Goal: Task Accomplishment & Management: Complete application form

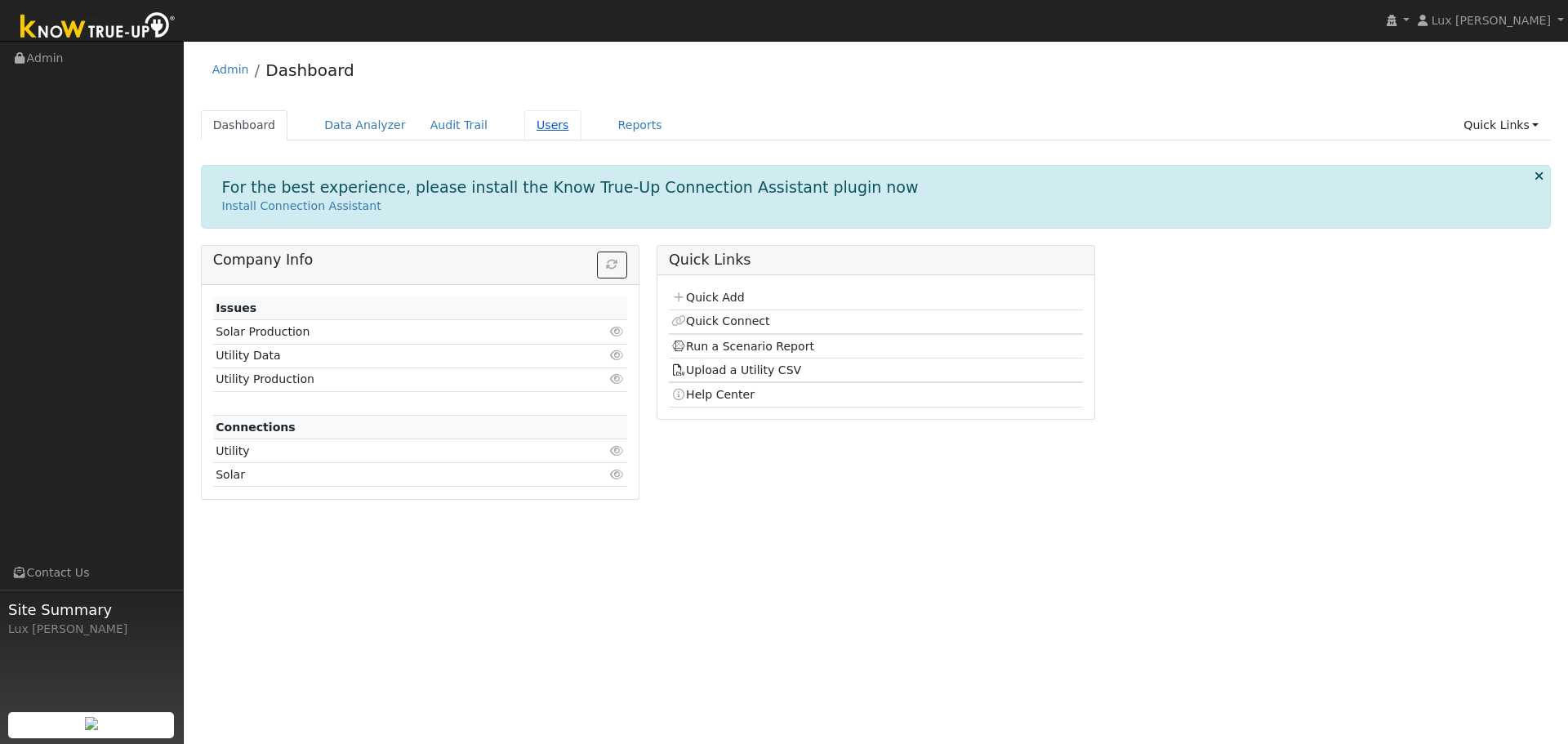
click at [524, 132] on link "Users" at bounding box center [552, 126] width 57 height 31
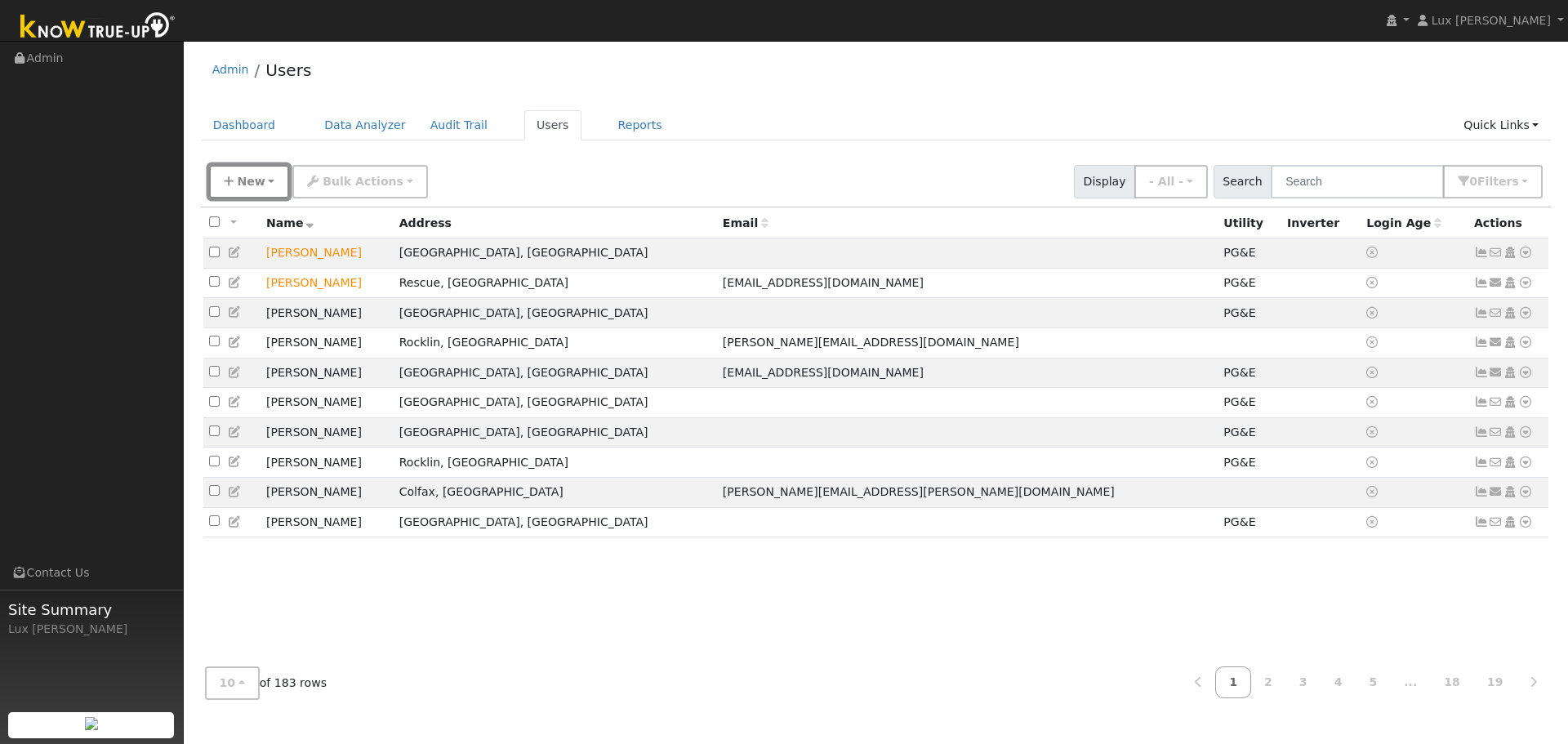
click at [271, 175] on button "New" at bounding box center [249, 182] width 81 height 33
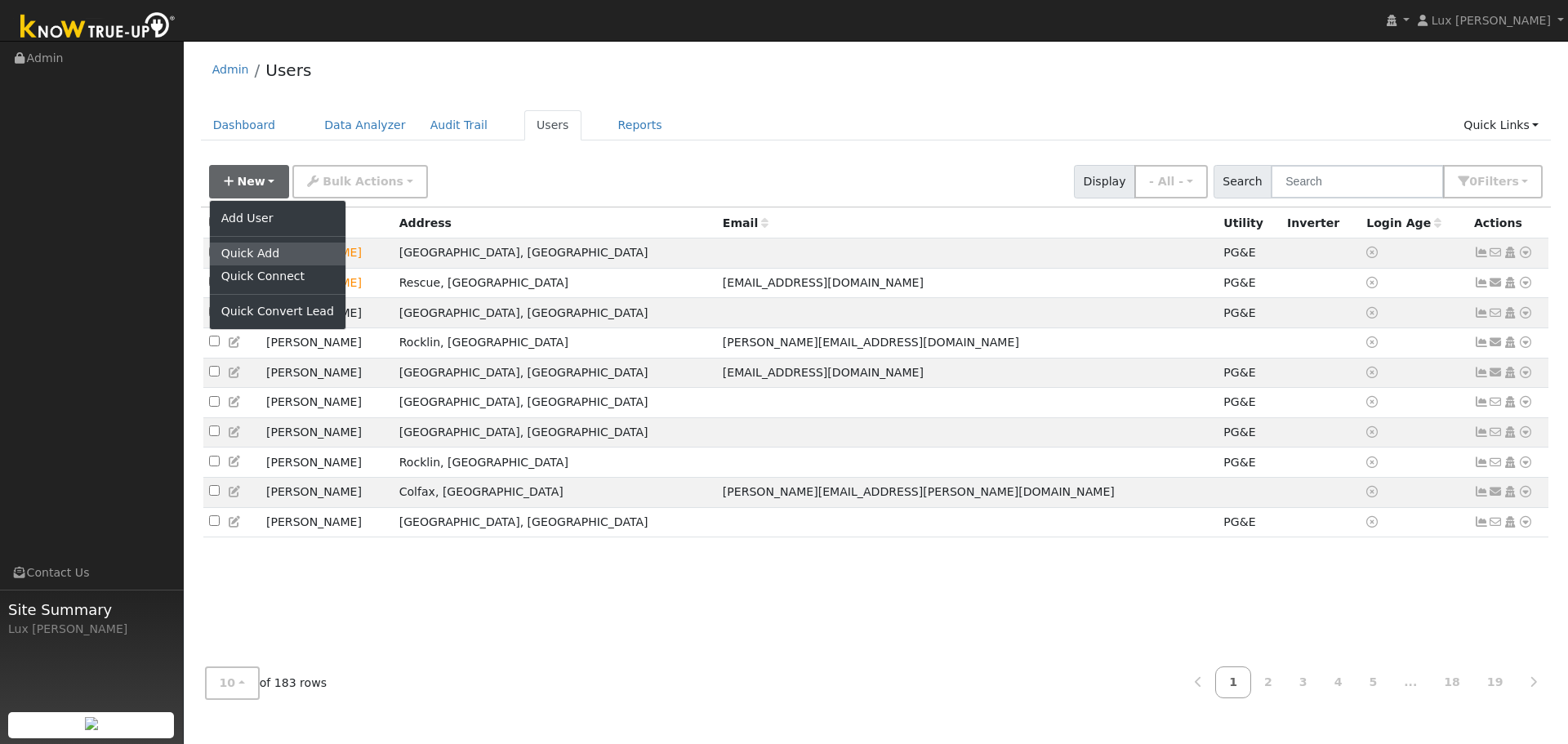
click at [254, 255] on link "Quick Add" at bounding box center [277, 254] width 136 height 23
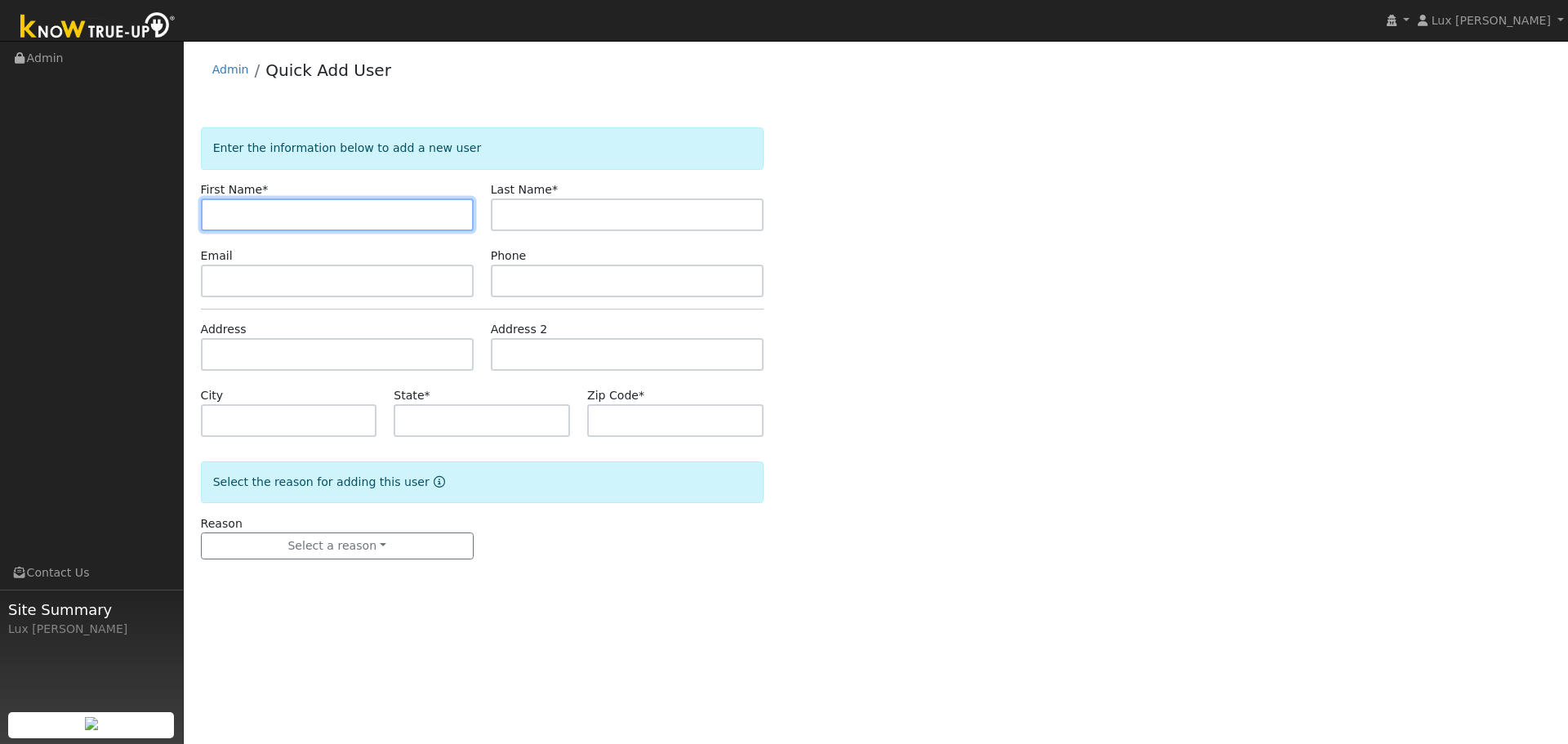
click at [226, 205] on input "text" at bounding box center [338, 215] width 273 height 33
paste input "[PERSON_NAME]"
drag, startPoint x: 296, startPoint y: 226, endPoint x: 248, endPoint y: 234, distance: 48.7
click at [248, 234] on form "Enter the information below to add a new user First Name * [PERSON_NAME] Last N…" at bounding box center [482, 360] width 562 height 465
type input "[PERSON_NAME]"
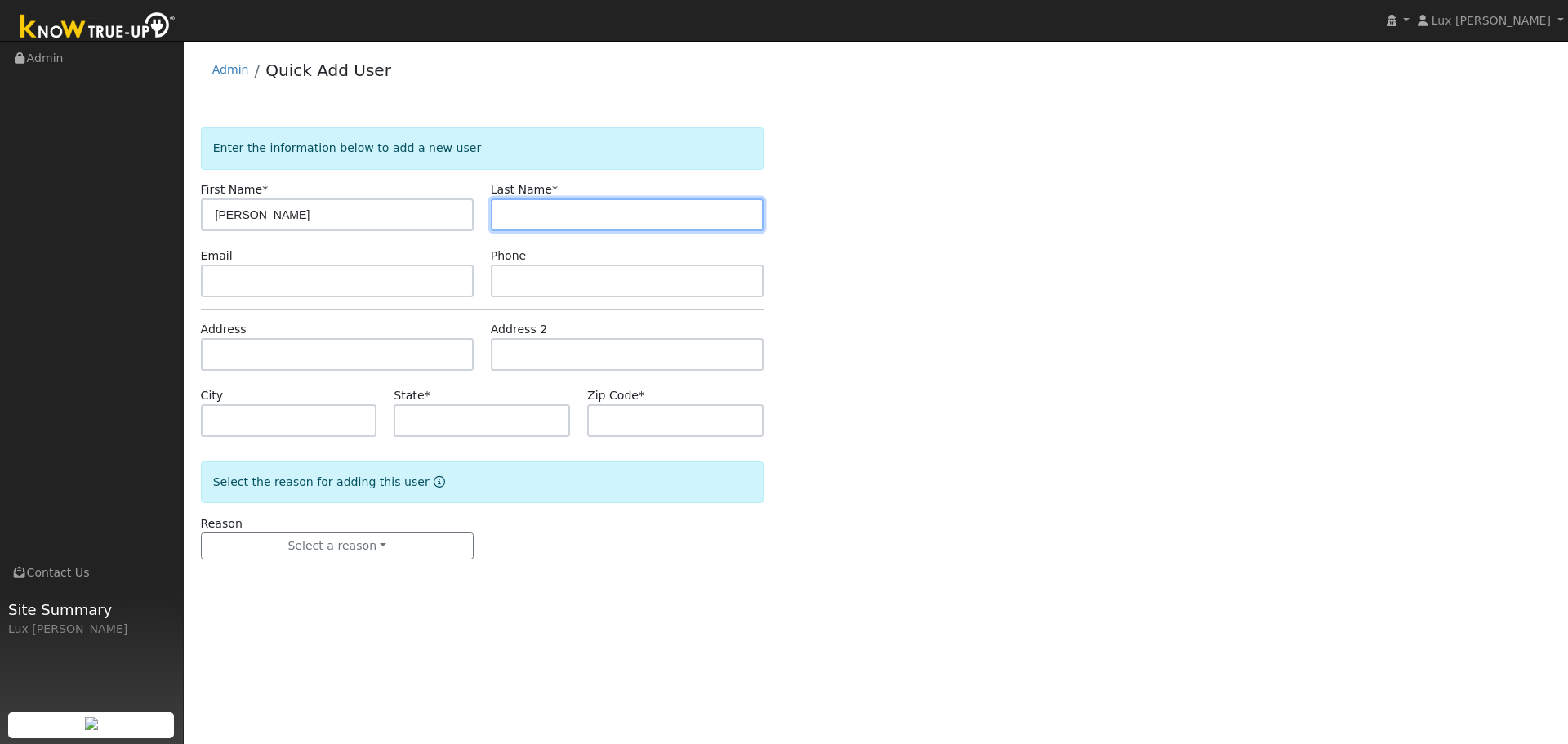
click at [577, 213] on input "text" at bounding box center [628, 215] width 273 height 33
paste input "Titus"
type input "Titus"
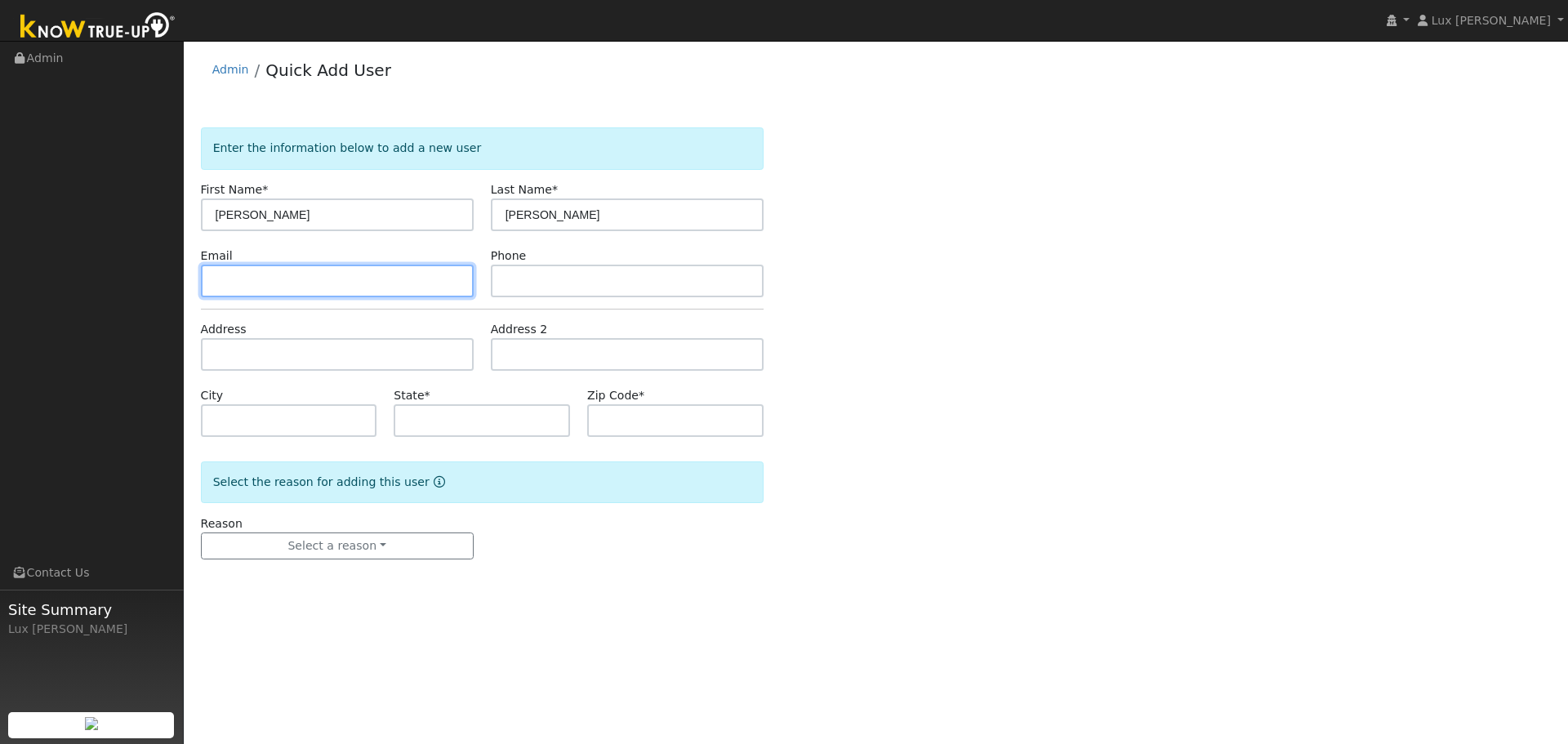
click at [342, 286] on input "text" at bounding box center [338, 281] width 273 height 33
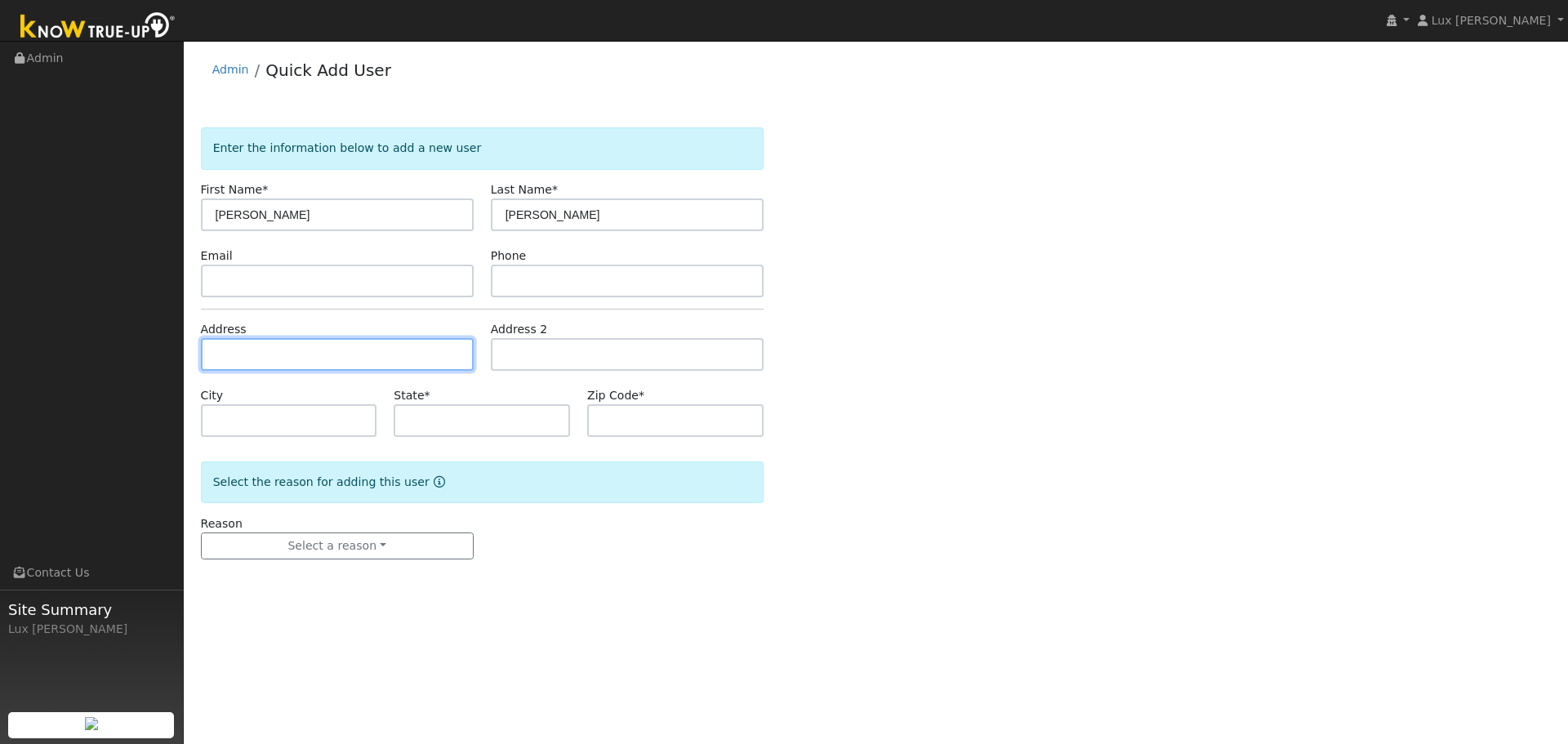
click at [314, 363] on input "text" at bounding box center [338, 355] width 273 height 33
paste input "6991 Daffodil Trail Rescue, CA 95672 USA"
type input "6991 Daffodil Trail"
type input "Cameron Park"
type input "CA"
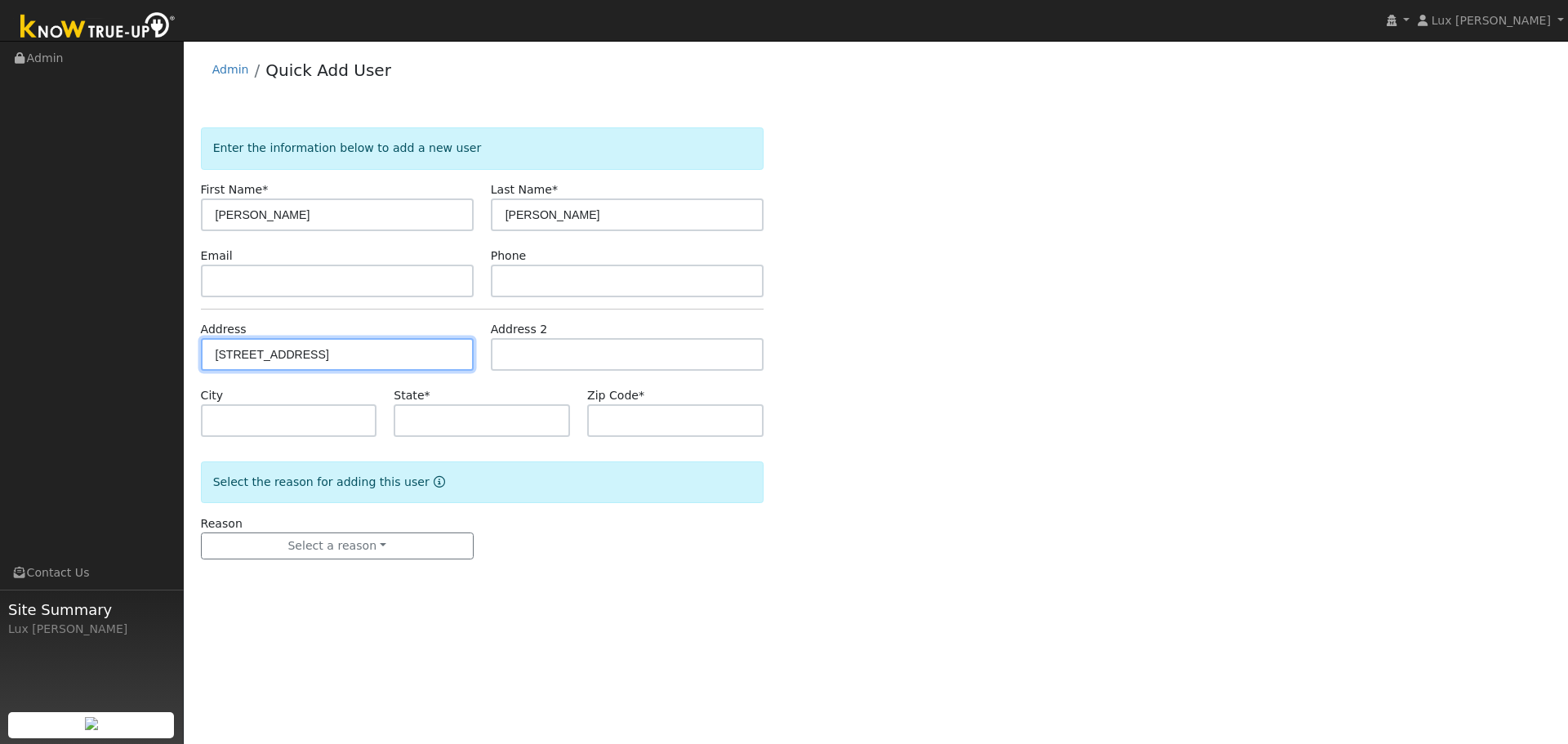
type input "95672"
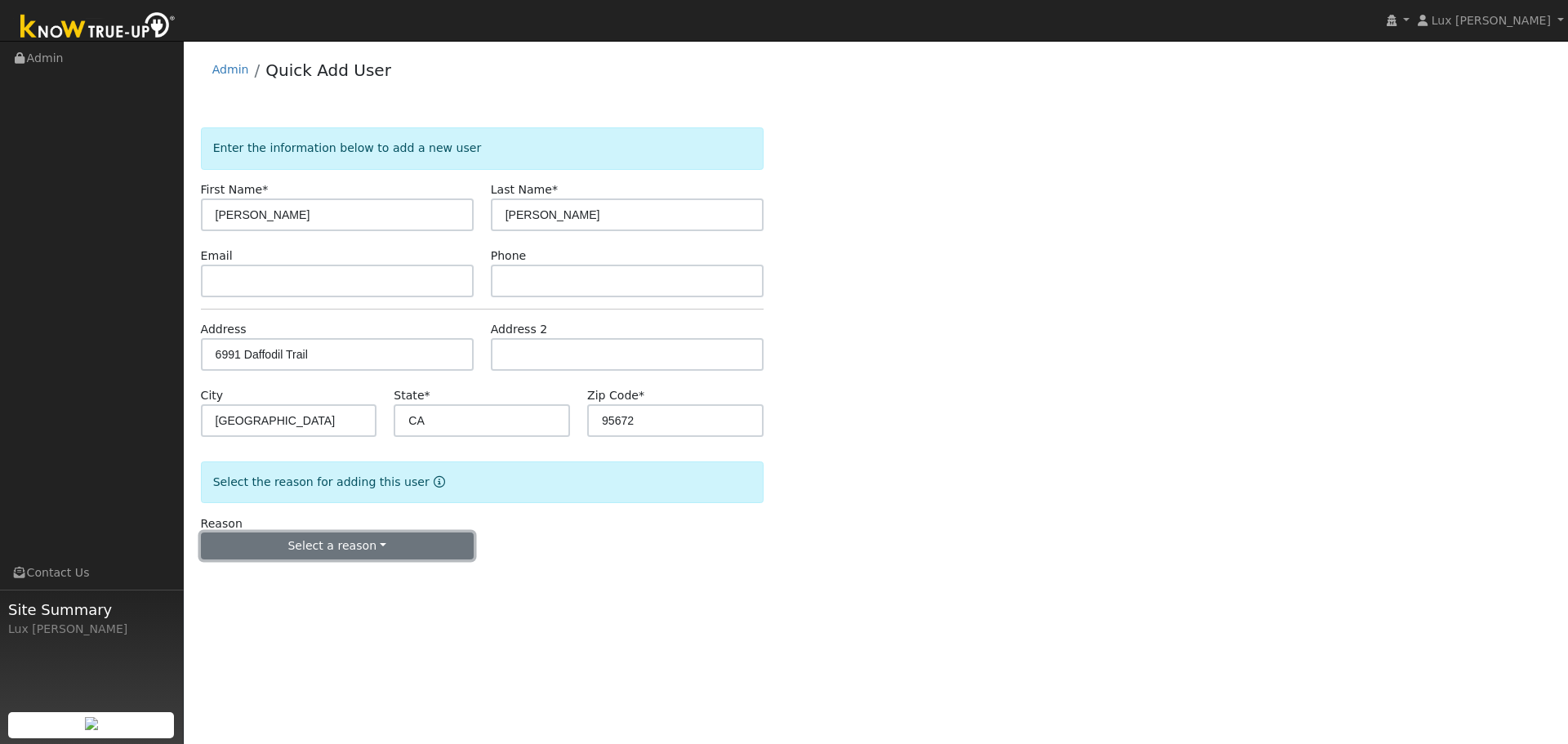
click at [326, 546] on button "Select a reason" at bounding box center [338, 546] width 273 height 28
click at [307, 600] on link "New customer adding solar" at bounding box center [292, 602] width 181 height 23
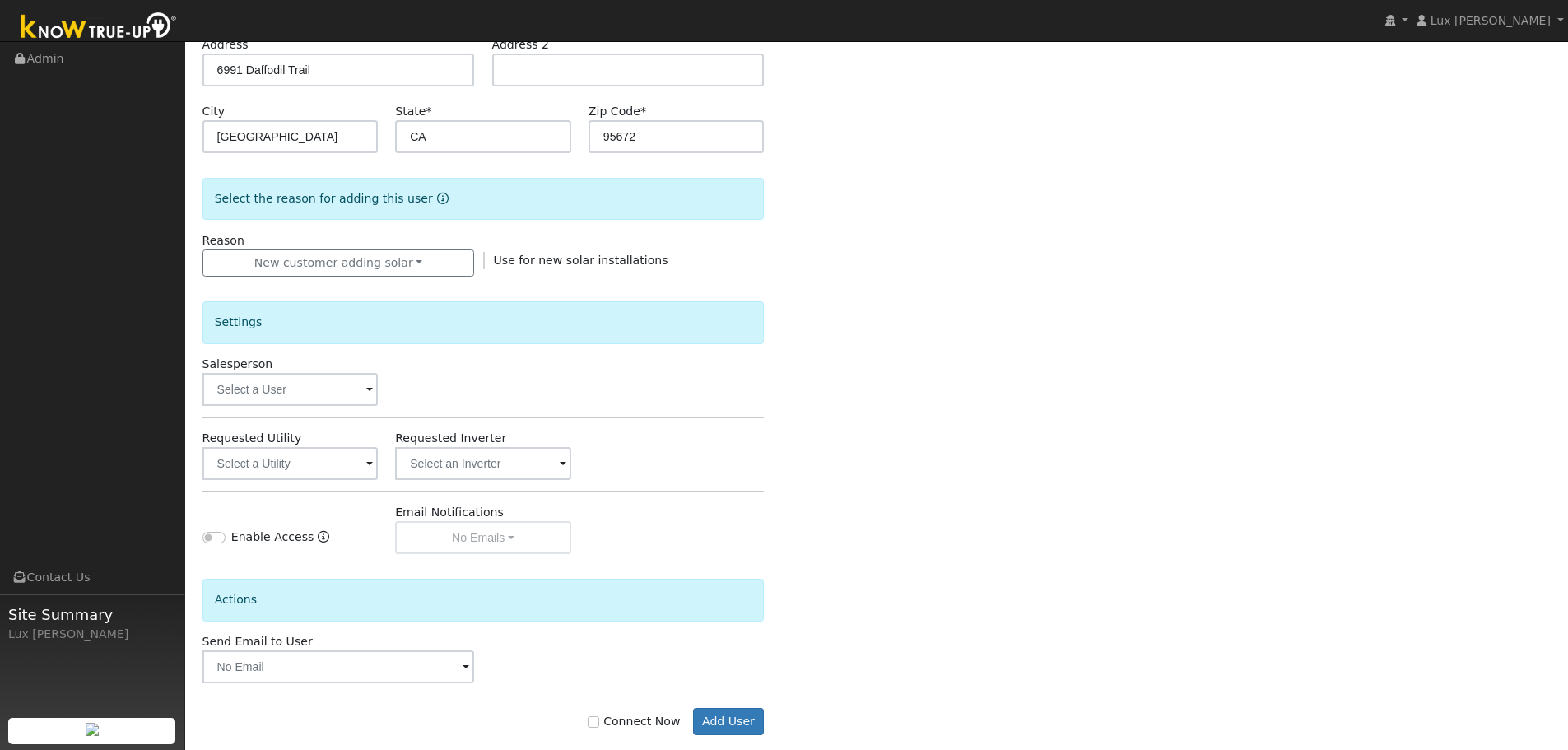
scroll to position [314, 0]
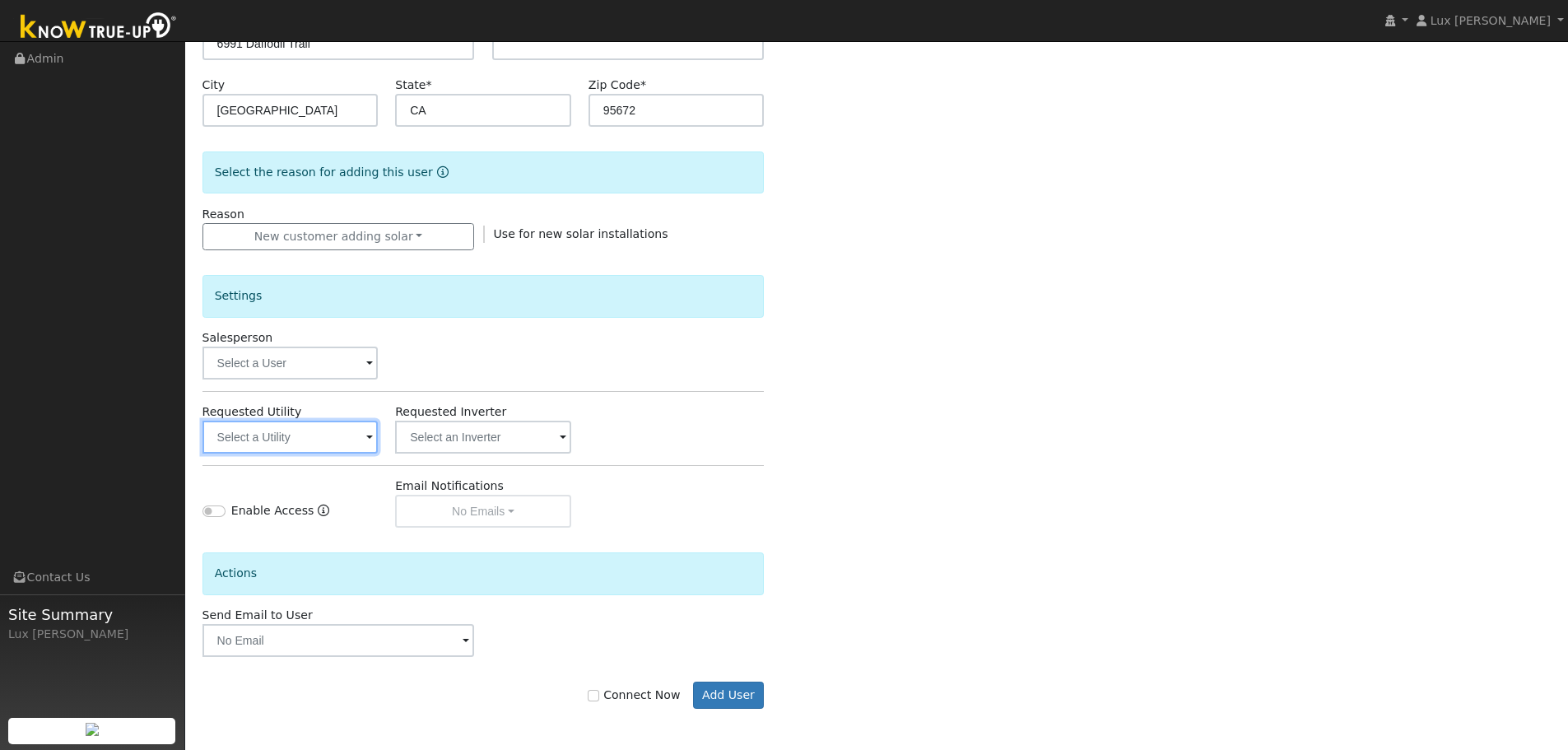
click at [326, 440] on input "text" at bounding box center [291, 437] width 176 height 33
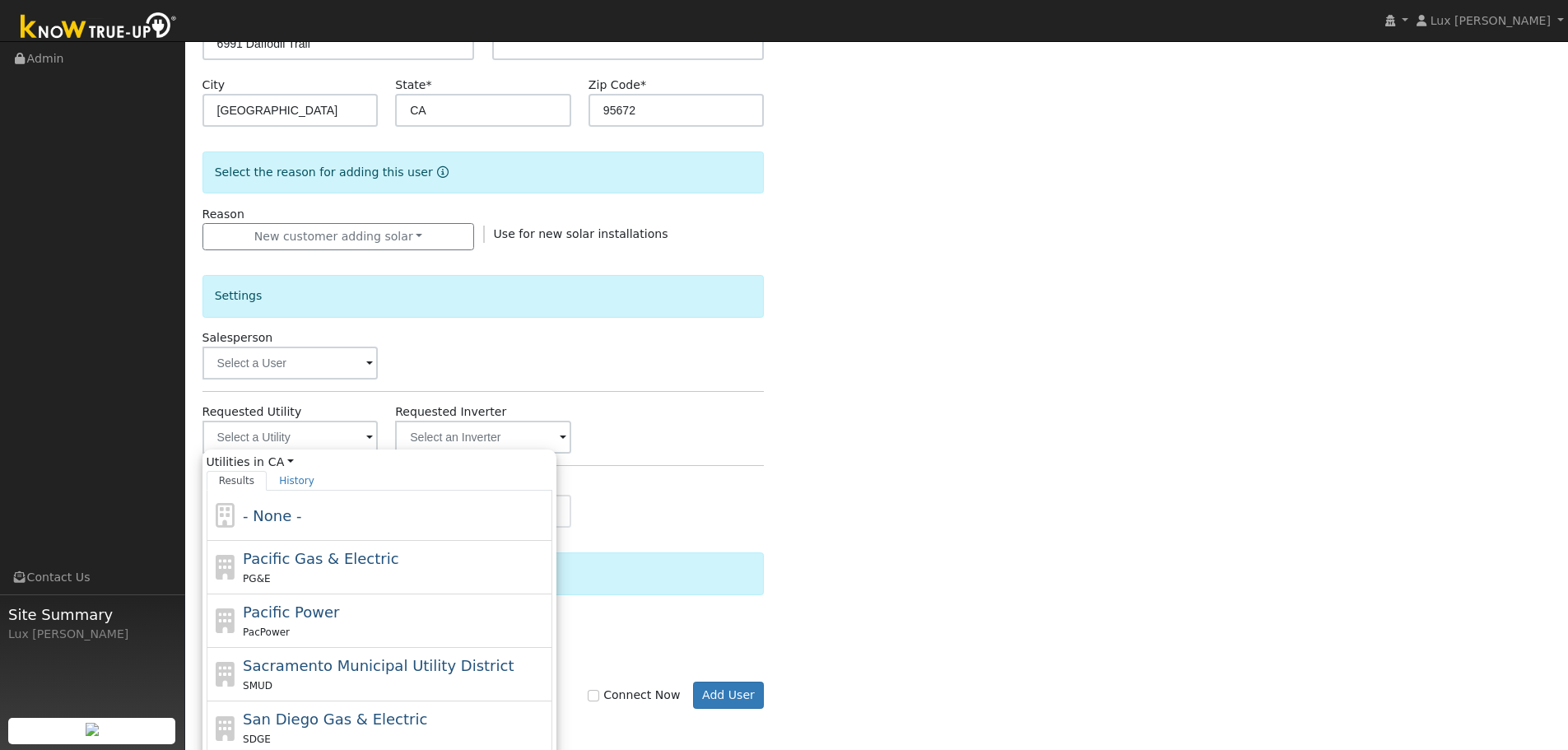
click at [351, 558] on span "Pacific Gas & Electric" at bounding box center [321, 558] width 156 height 17
type input "Pacific Gas & Electric"
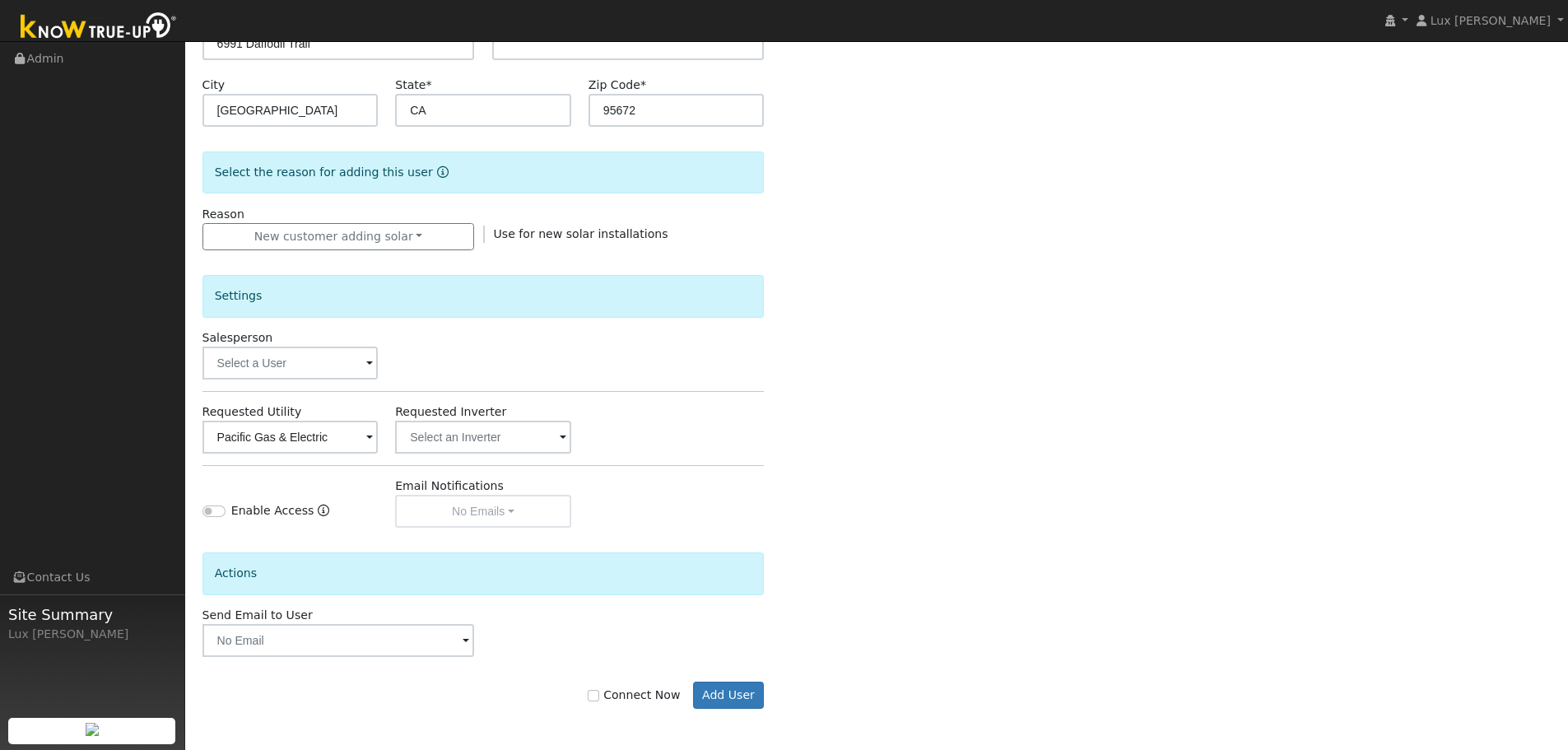
click at [639, 700] on label "Connect Now" at bounding box center [634, 695] width 92 height 17
click at [599, 700] on input "Connect Now" at bounding box center [593, 695] width 11 height 11
checkbox input "true"
click at [730, 698] on button "Add User" at bounding box center [729, 695] width 72 height 28
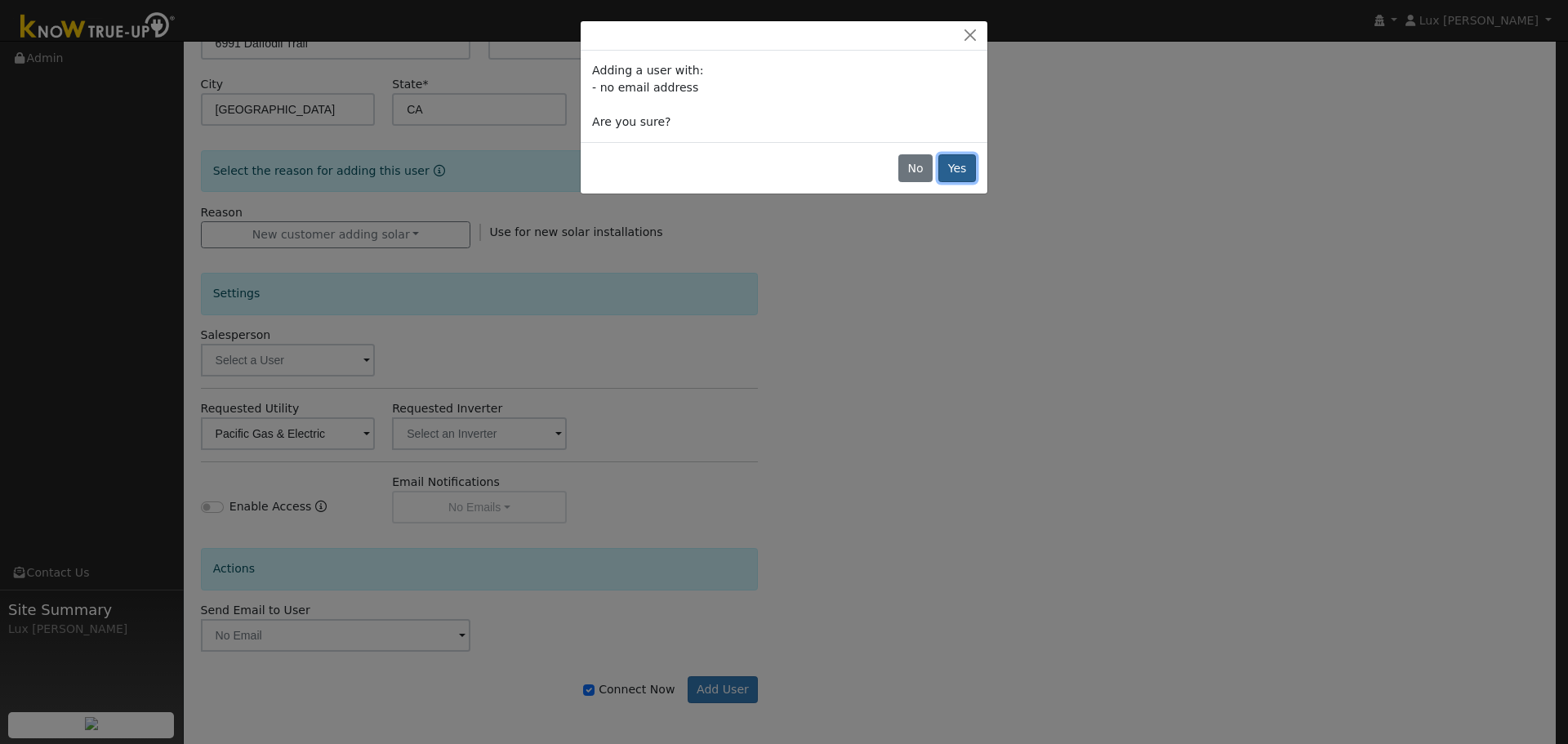
click at [961, 174] on button "Yes" at bounding box center [957, 168] width 37 height 28
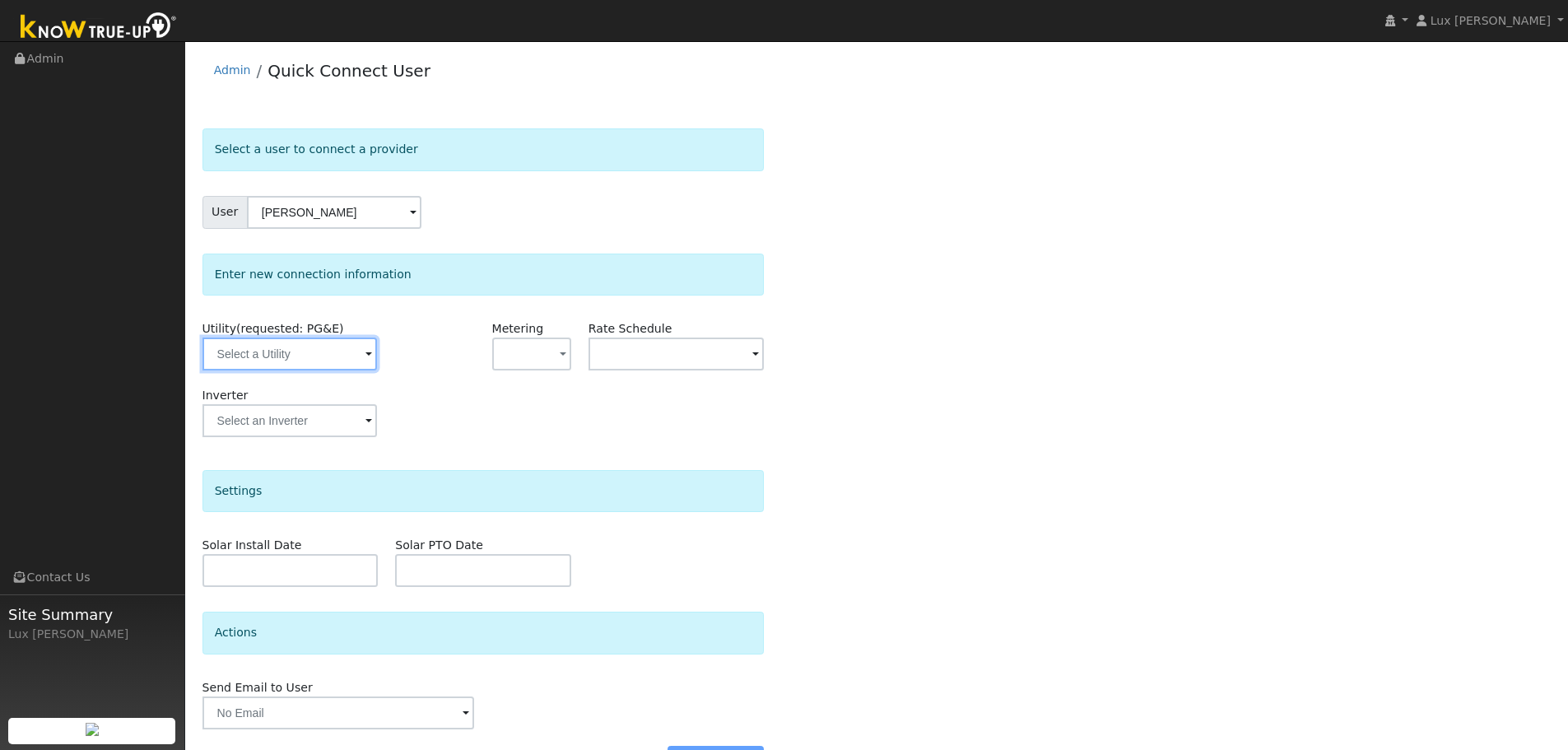
click at [346, 369] on input "text" at bounding box center [290, 354] width 174 height 33
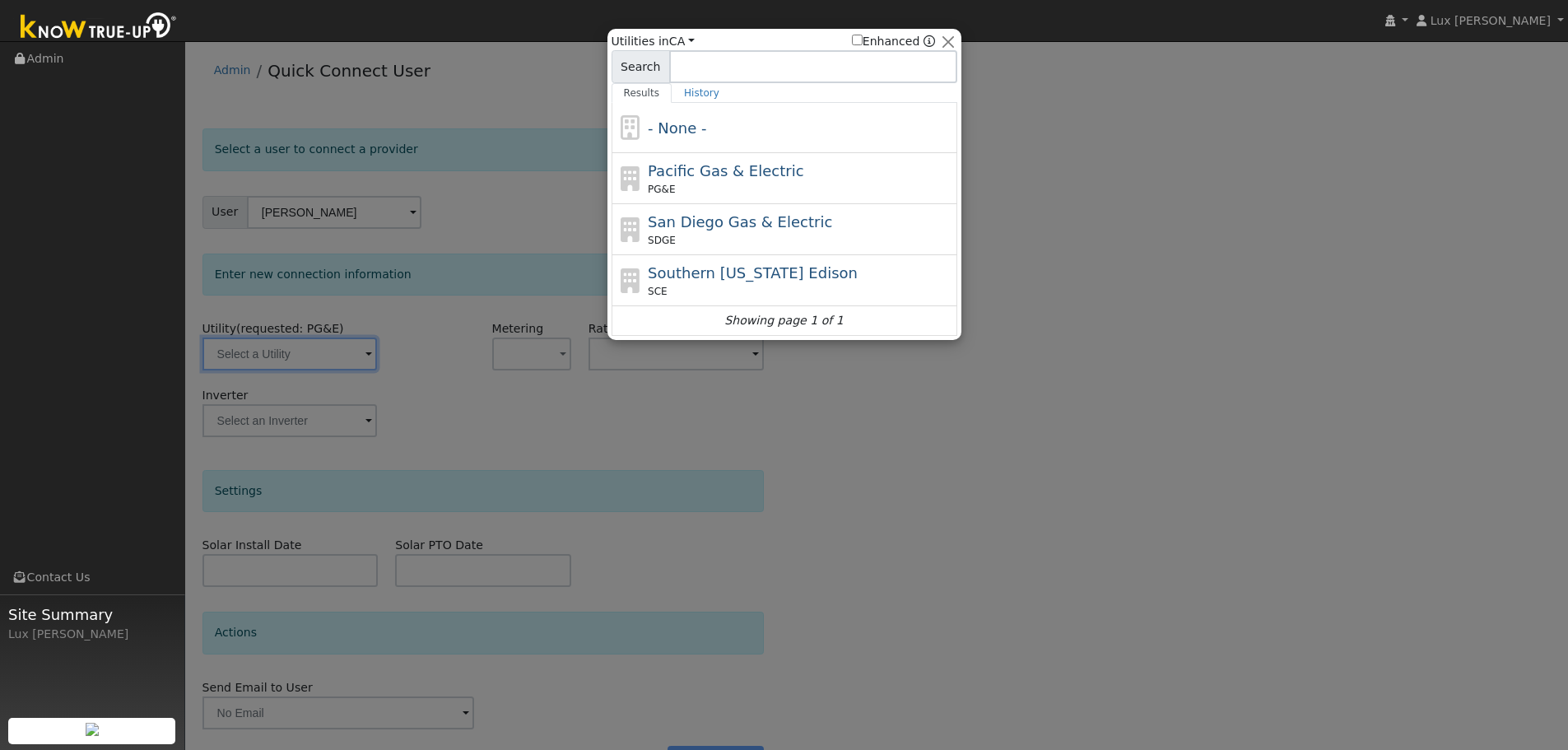
click at [705, 173] on span "Pacific Gas & Electric" at bounding box center [726, 171] width 156 height 17
type input "PG&E"
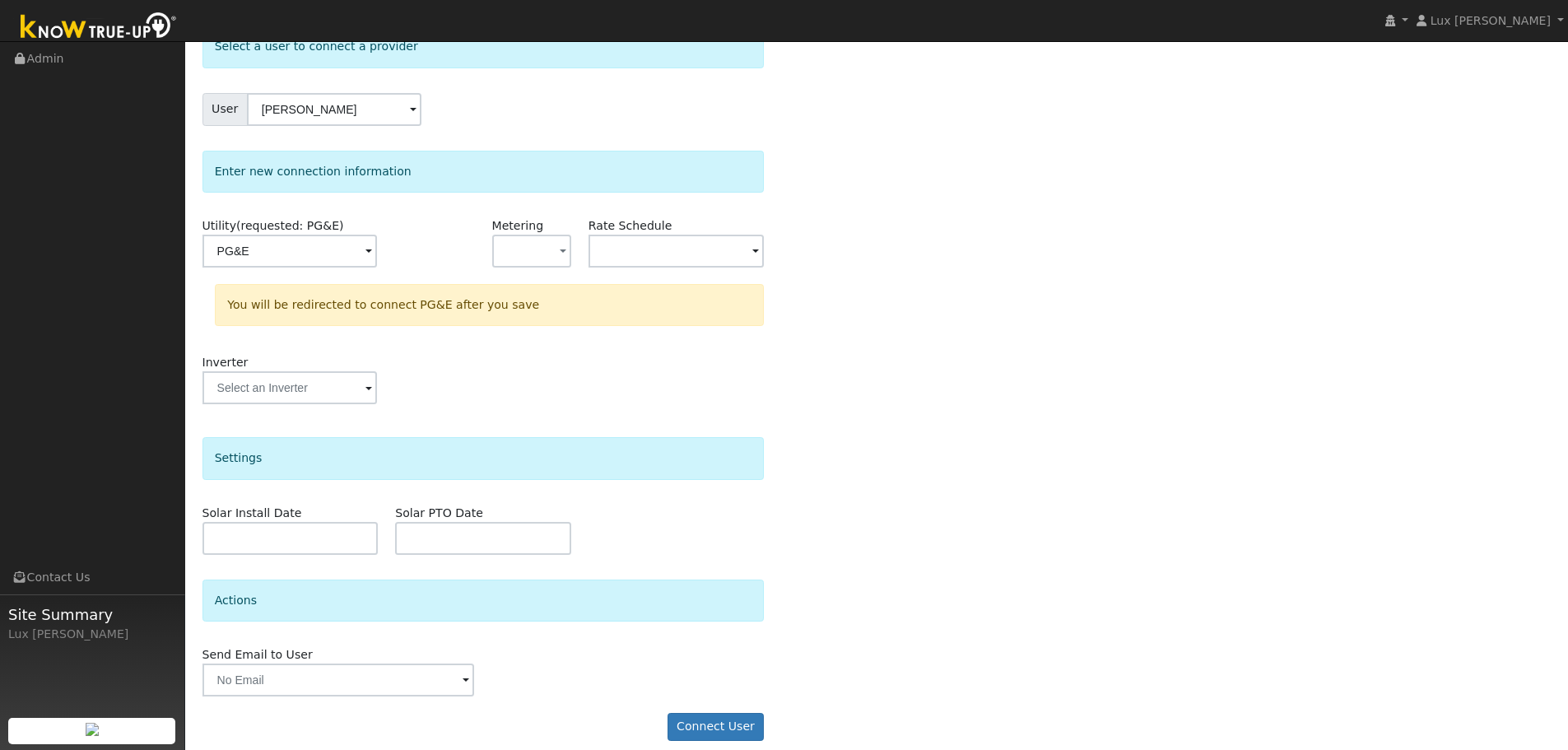
scroll to position [119, 0]
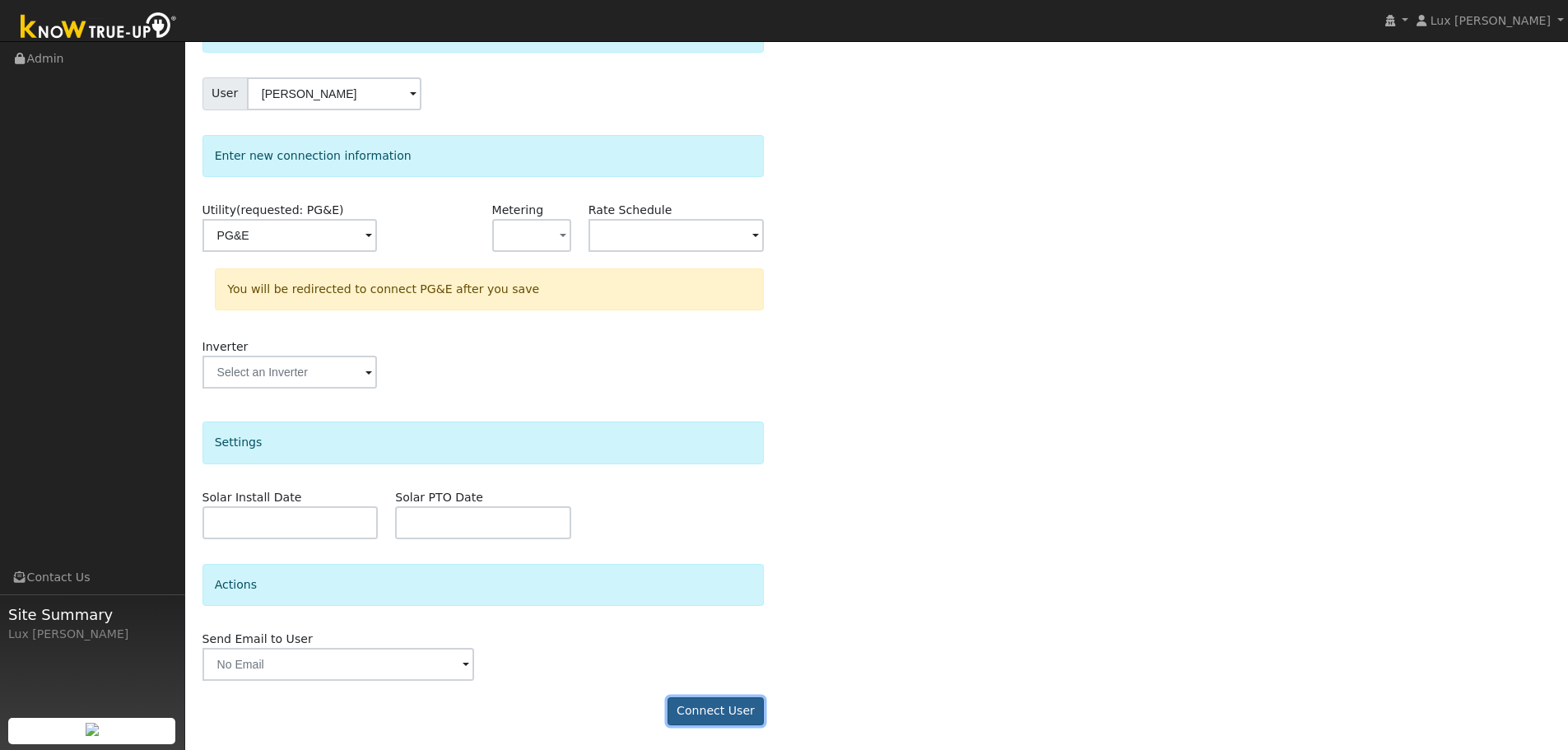
click at [725, 719] on button "Connect User" at bounding box center [716, 712] width 97 height 28
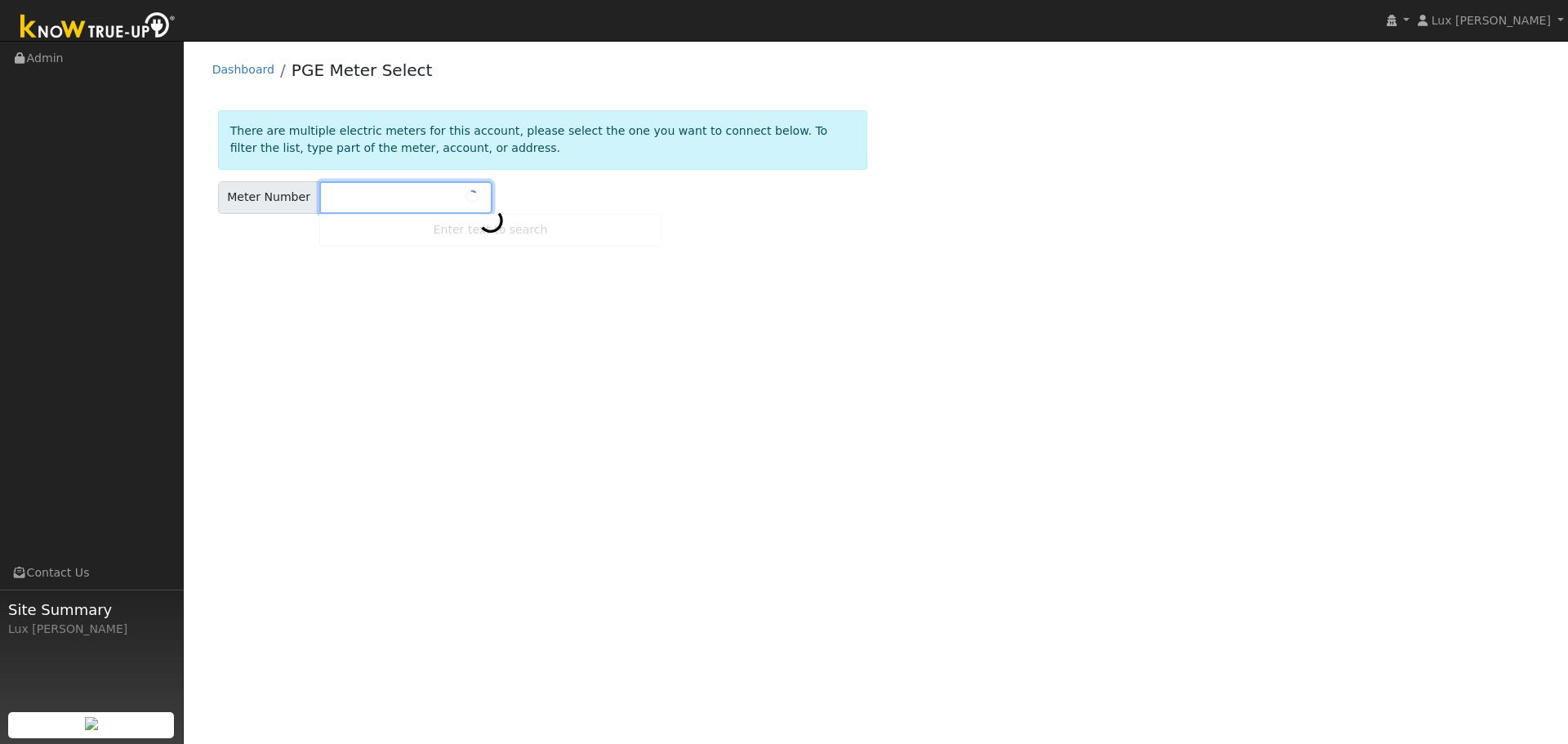
click at [384, 199] on input "text" at bounding box center [406, 198] width 173 height 33
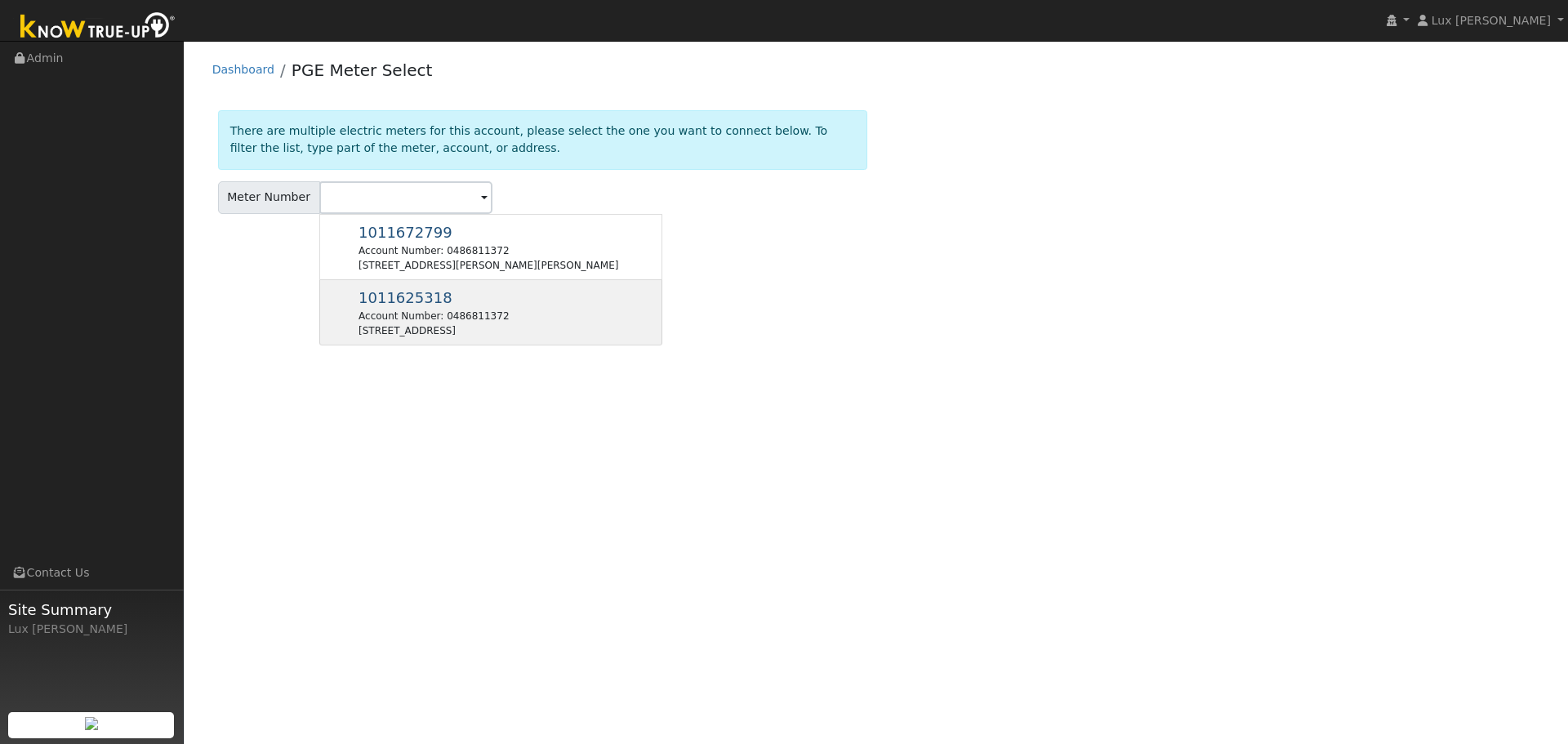
click at [483, 326] on div "[STREET_ADDRESS]" at bounding box center [433, 330] width 150 height 14
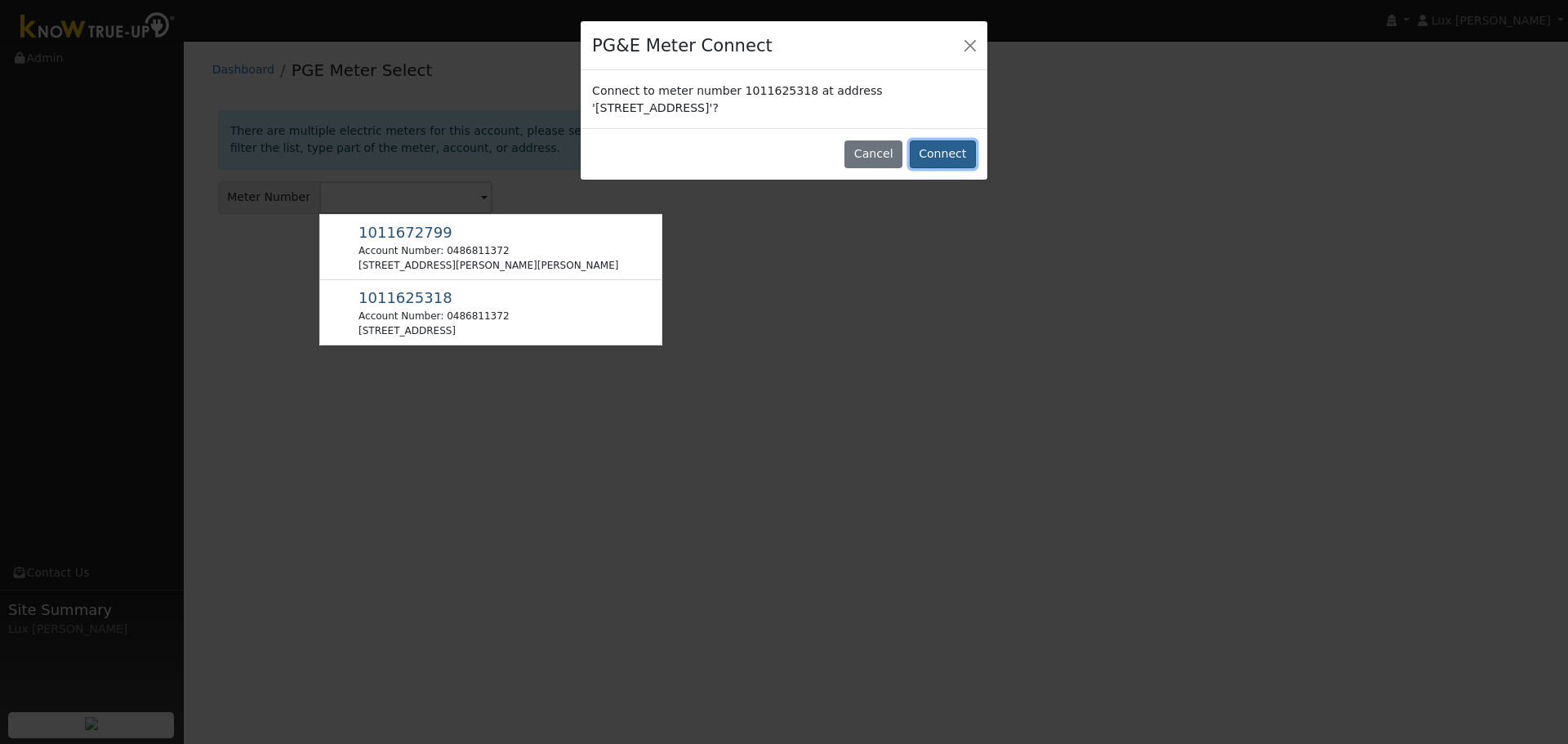
click at [958, 145] on button "Connect" at bounding box center [943, 154] width 66 height 28
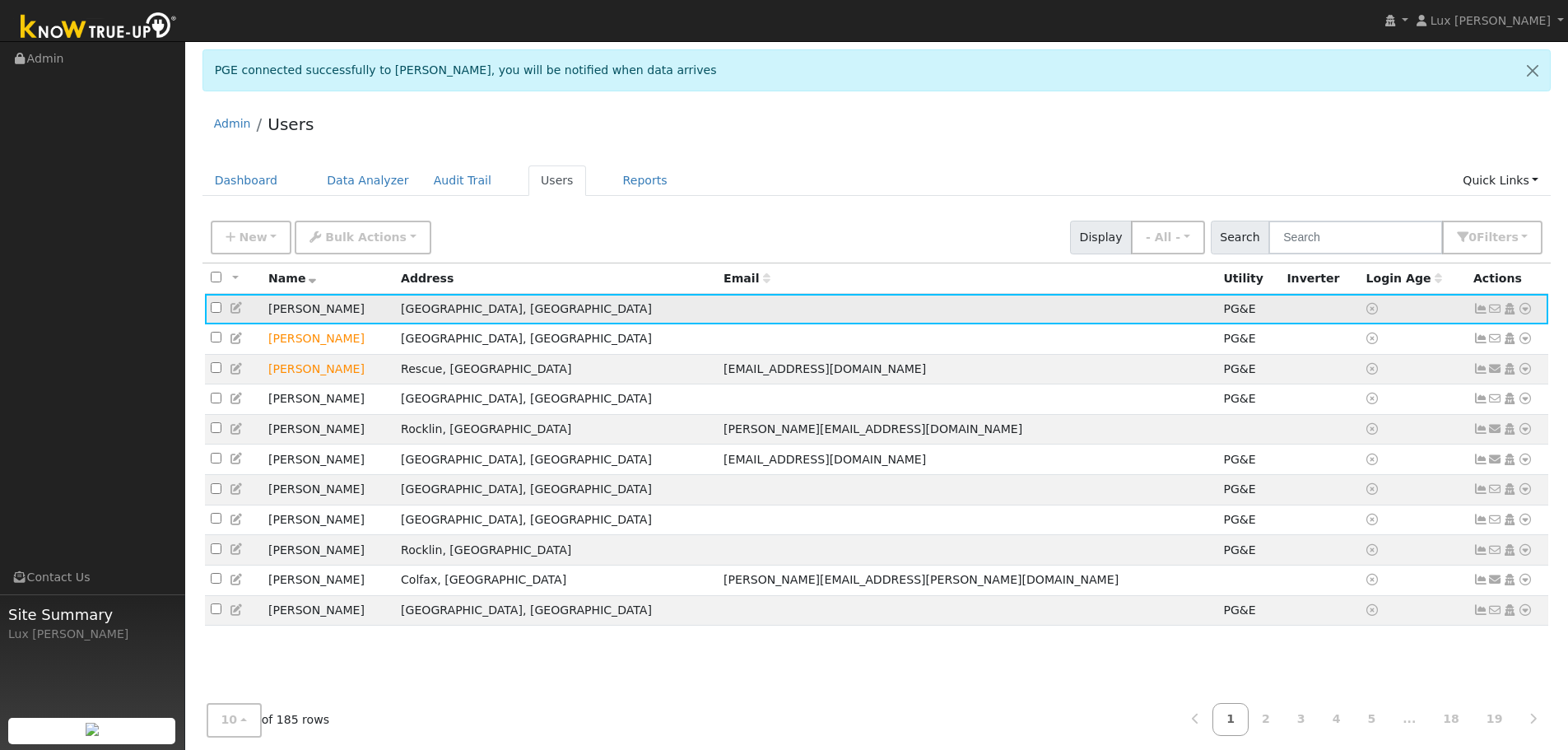
click at [1527, 311] on icon at bounding box center [1525, 308] width 15 height 11
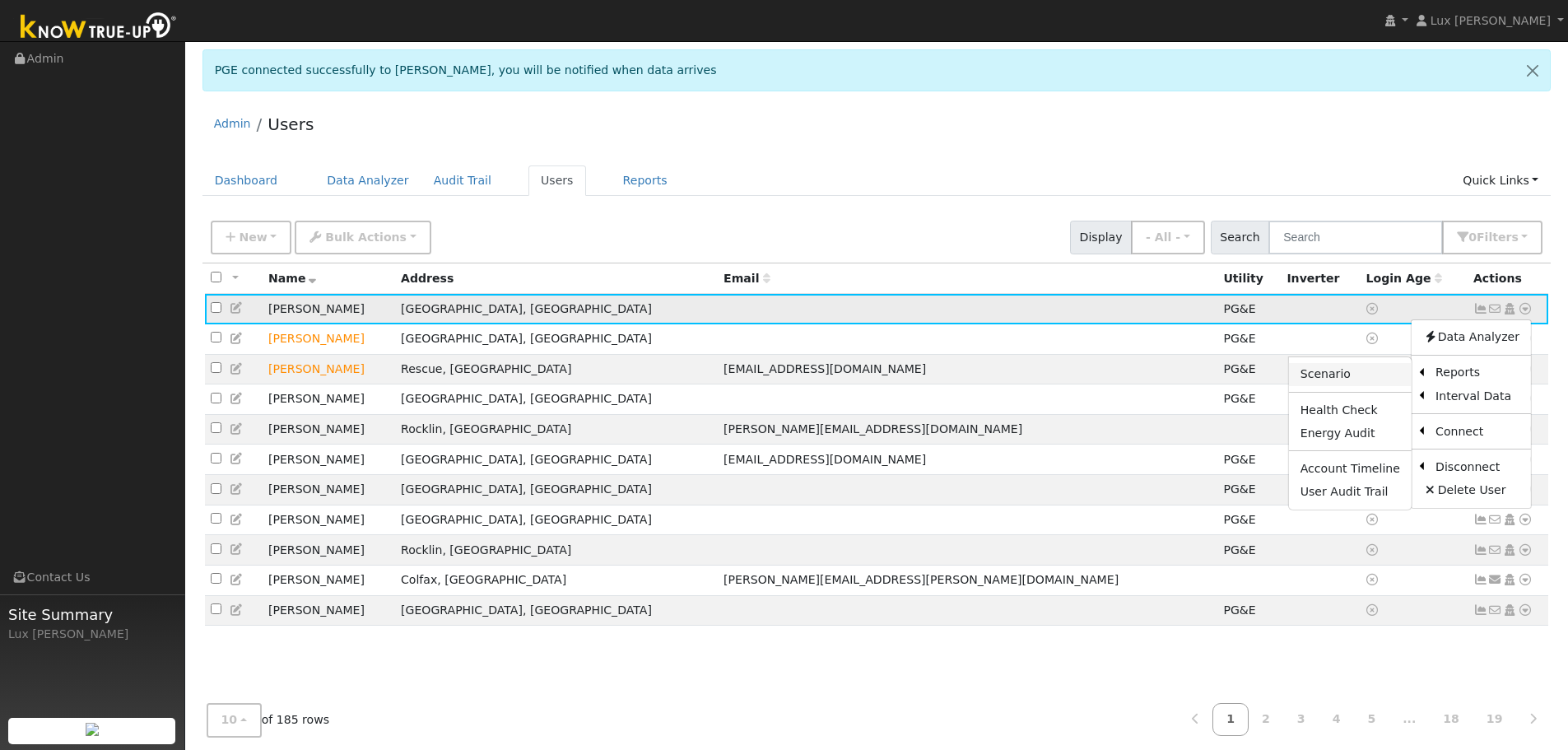
click at [1347, 382] on link "Scenario" at bounding box center [1350, 375] width 122 height 23
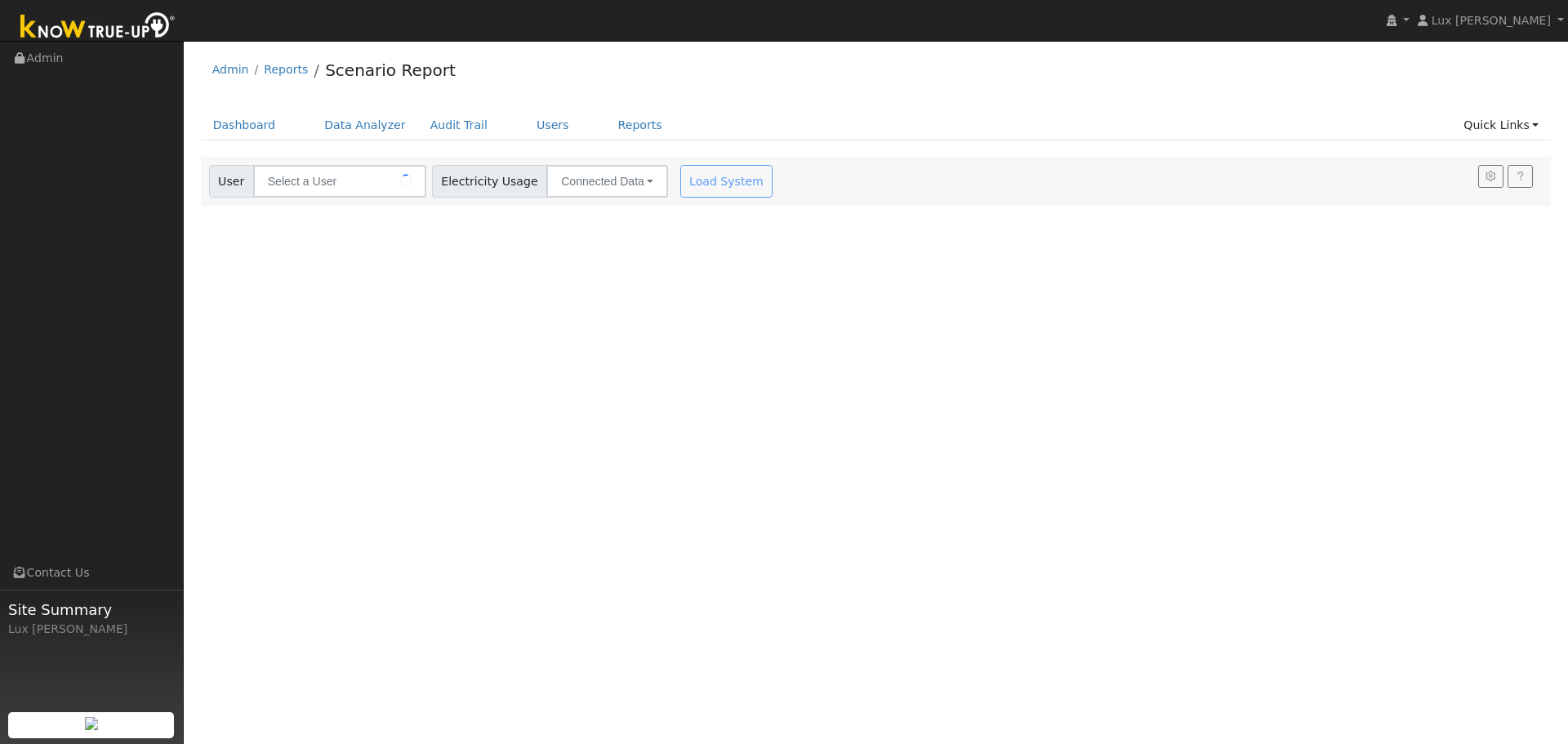
type input "Dave Titus"
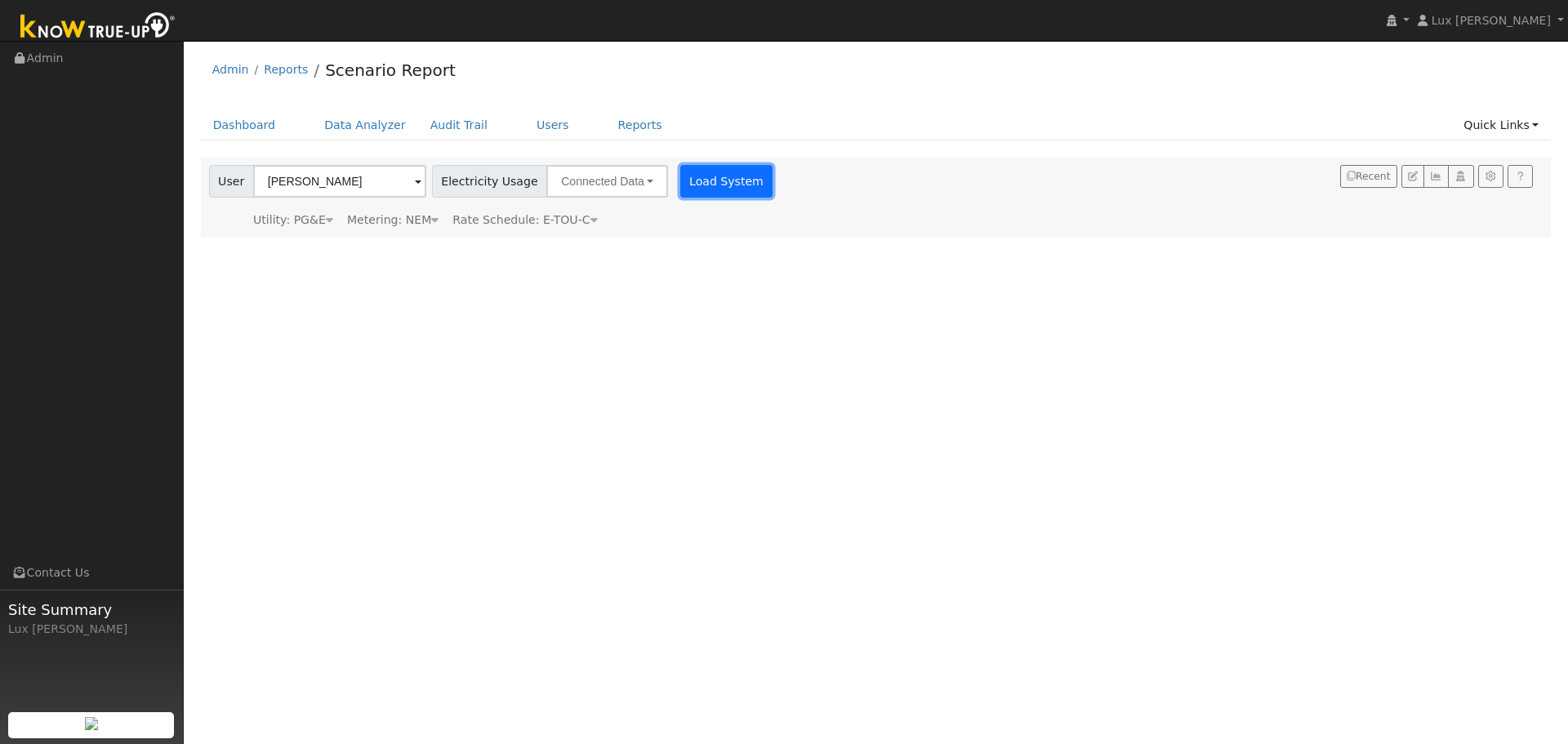
click at [680, 193] on button "Load System" at bounding box center [727, 182] width 93 height 33
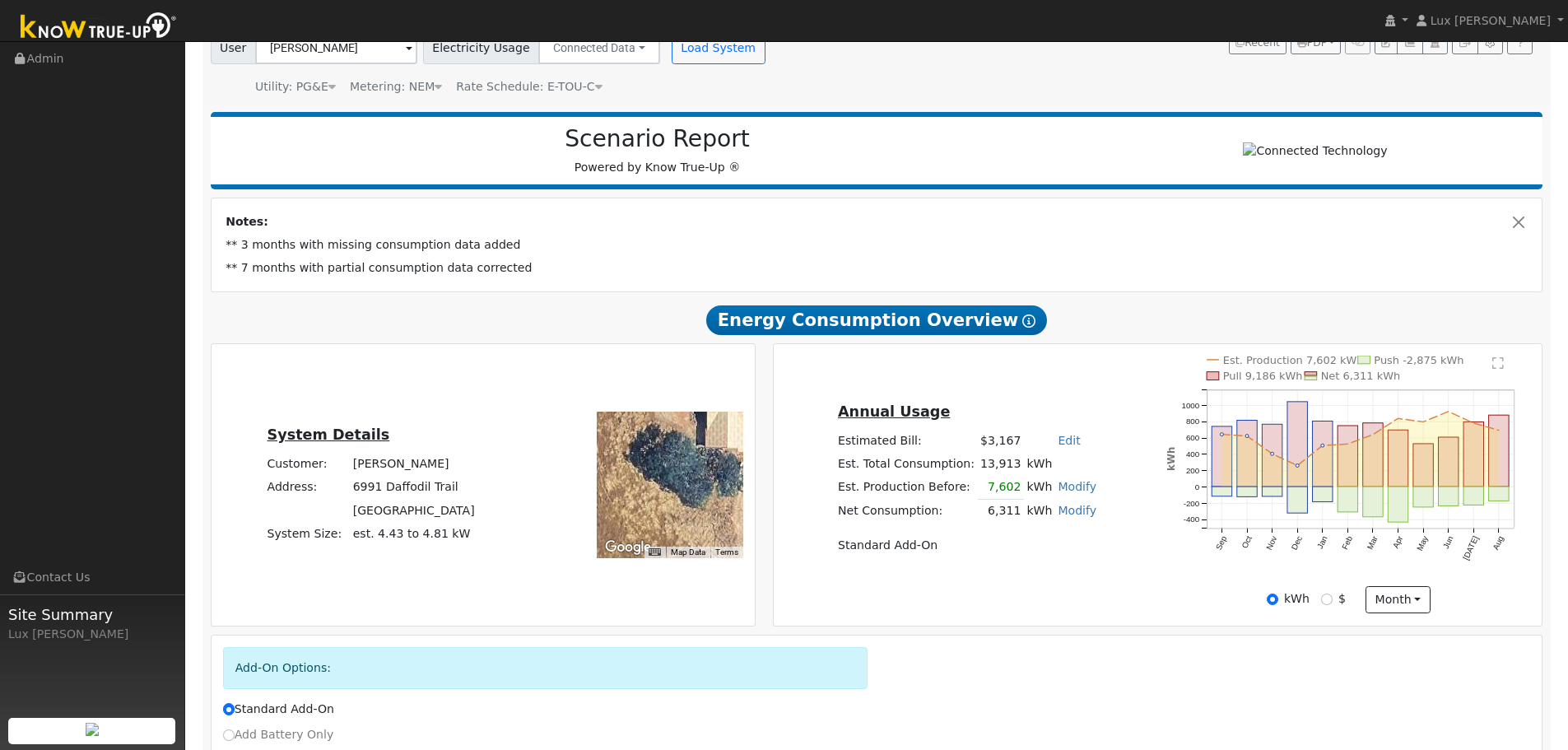
scroll to position [165, 0]
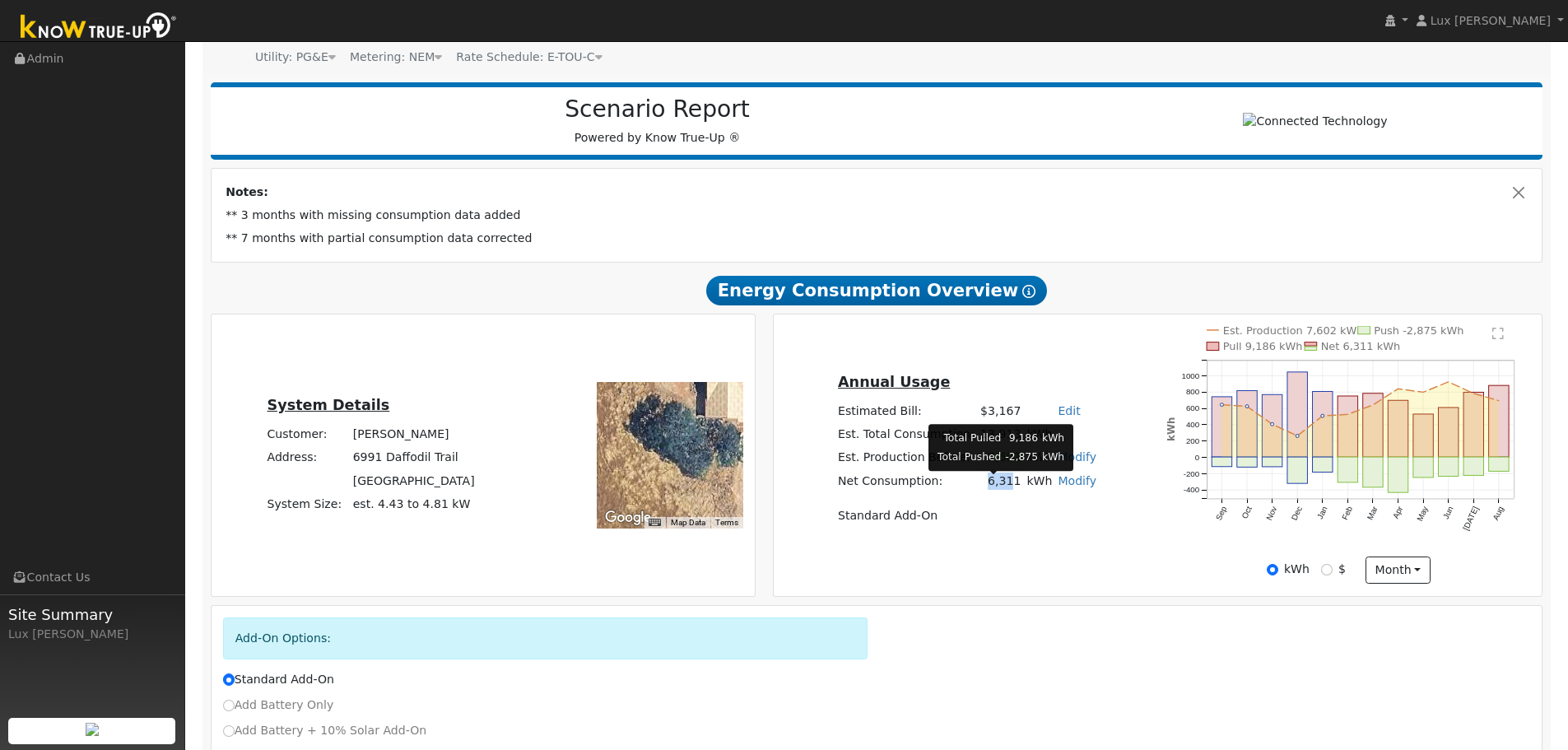
drag, startPoint x: 1008, startPoint y: 489, endPoint x: 987, endPoint y: 487, distance: 21.1
click at [987, 487] on td "6,311" at bounding box center [1001, 481] width 46 height 24
click at [985, 489] on td "6,311" at bounding box center [1001, 481] width 46 height 24
drag, startPoint x: 981, startPoint y: 490, endPoint x: 1011, endPoint y: 491, distance: 30.0
click at [1011, 491] on td "6,311" at bounding box center [1001, 481] width 46 height 24
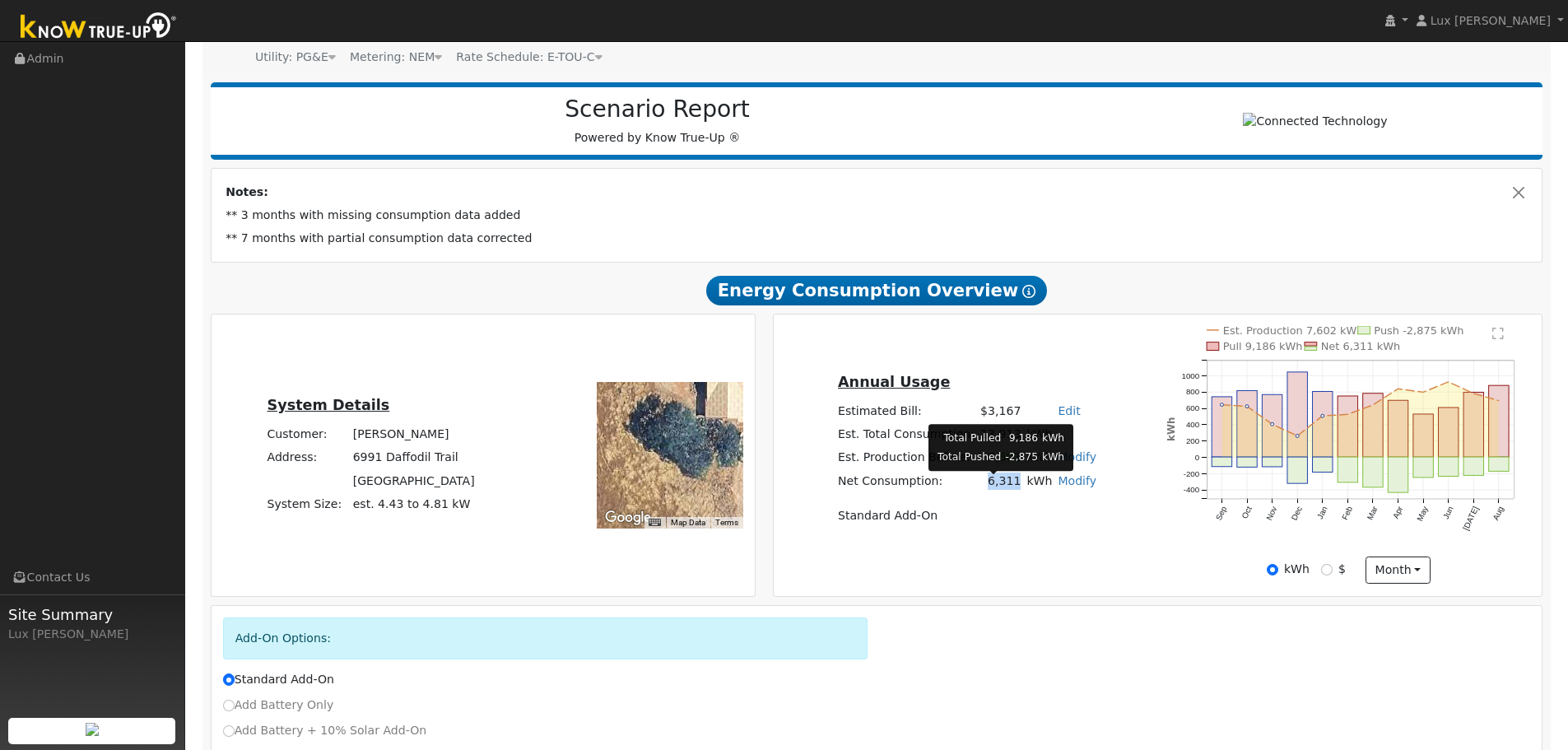
copy td "6,311"
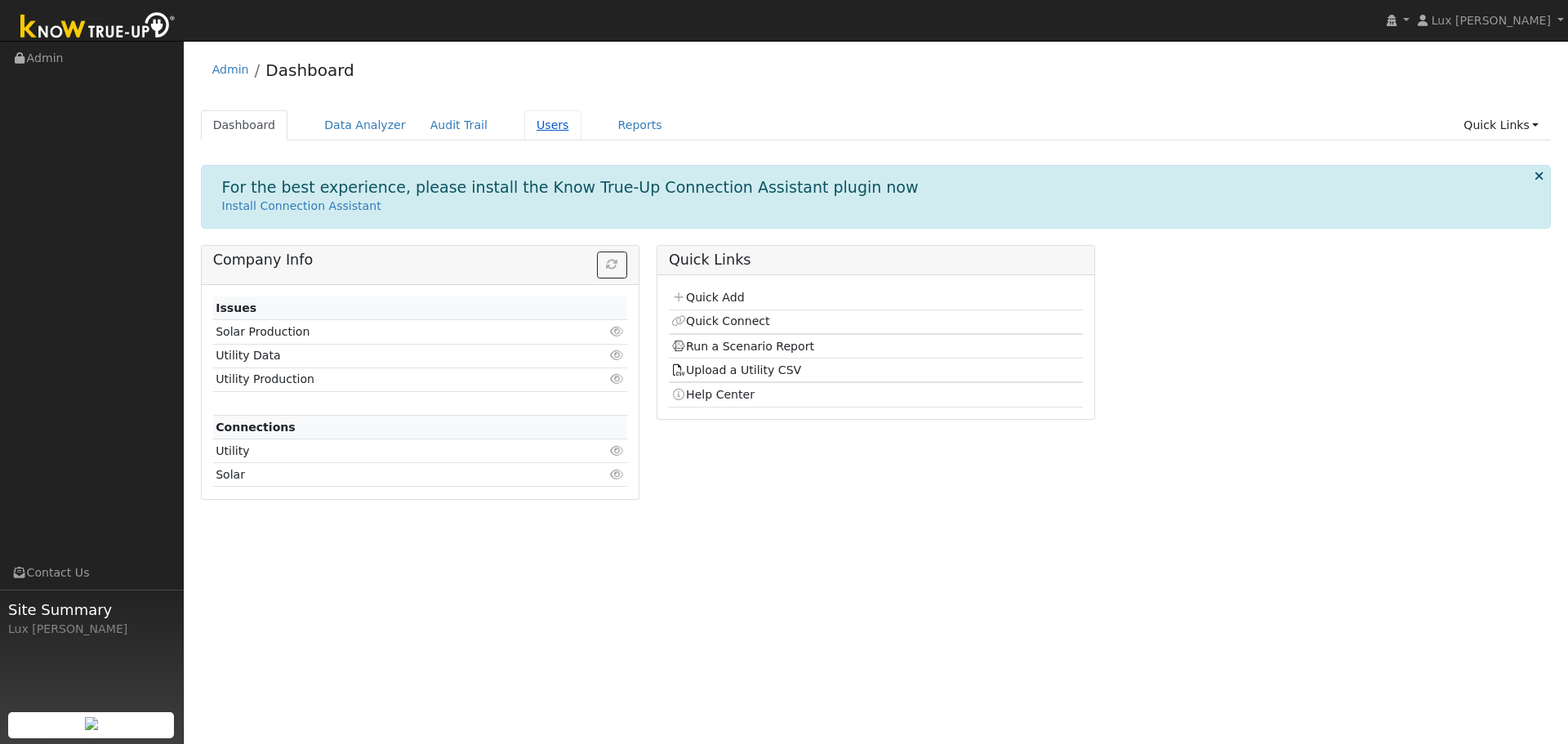
click at [524, 128] on link "Users" at bounding box center [552, 126] width 57 height 31
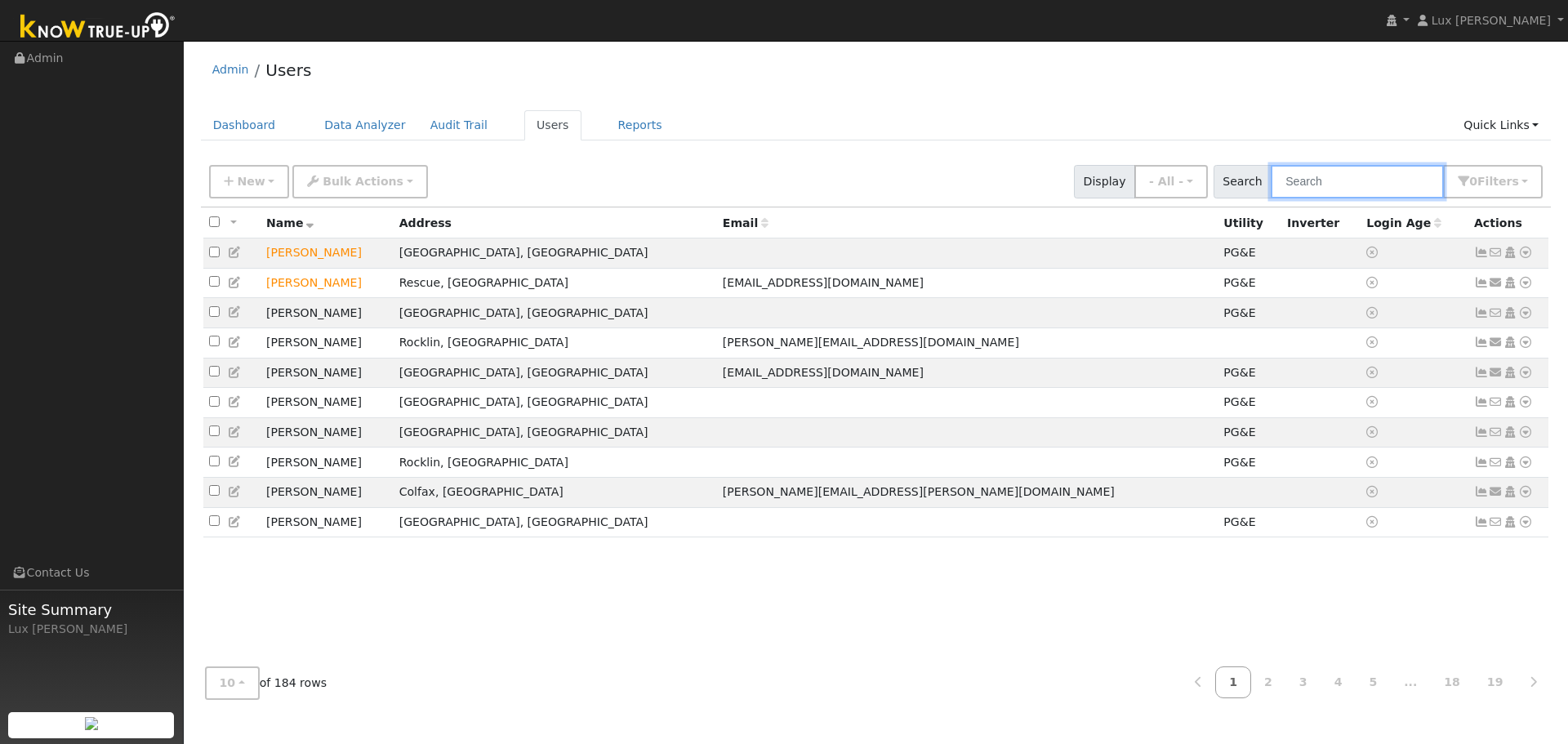
click at [1319, 182] on input "text" at bounding box center [1357, 182] width 173 height 33
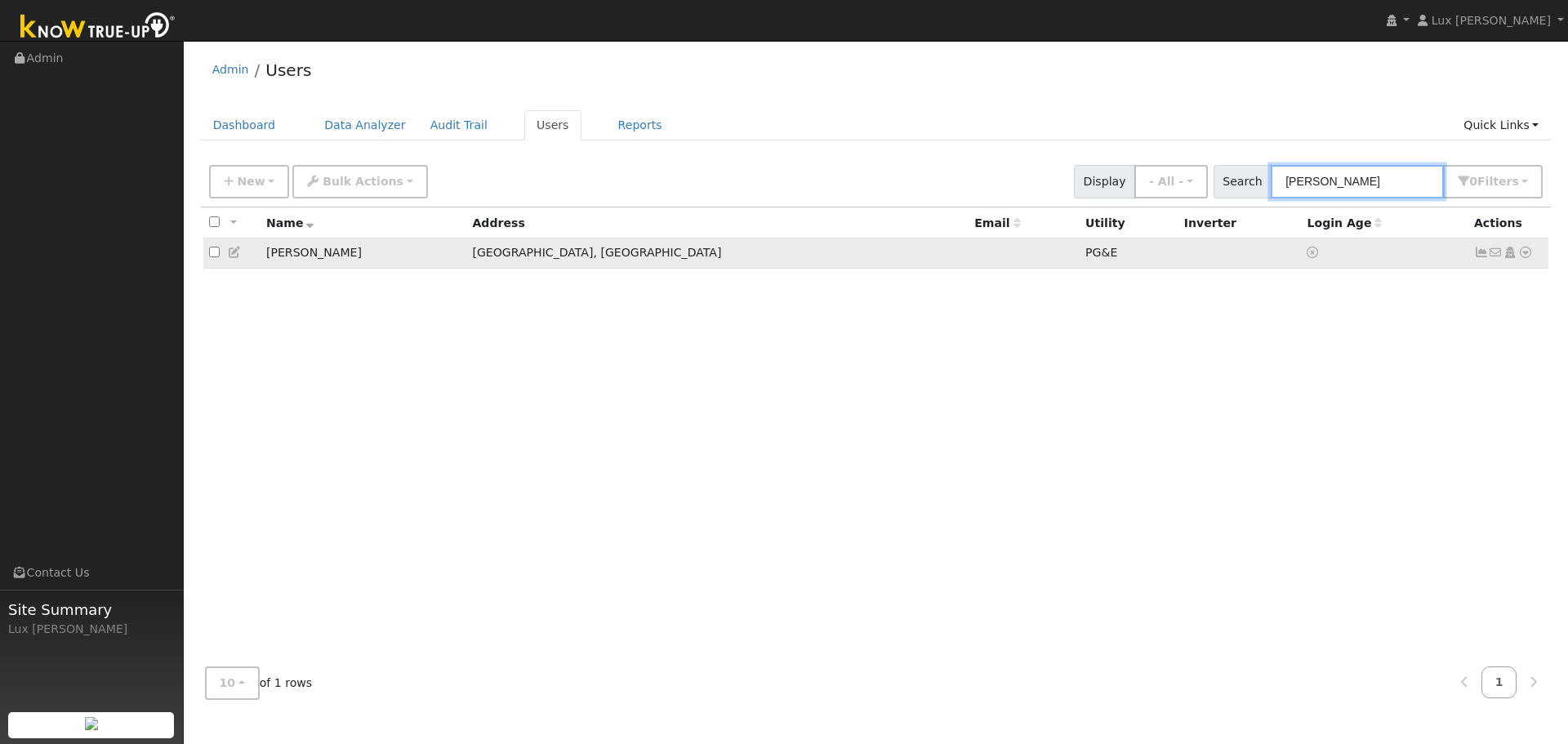
type input "[PERSON_NAME]"
click at [478, 250] on td "[GEOGRAPHIC_DATA], [GEOGRAPHIC_DATA]" at bounding box center [717, 254] width 502 height 31
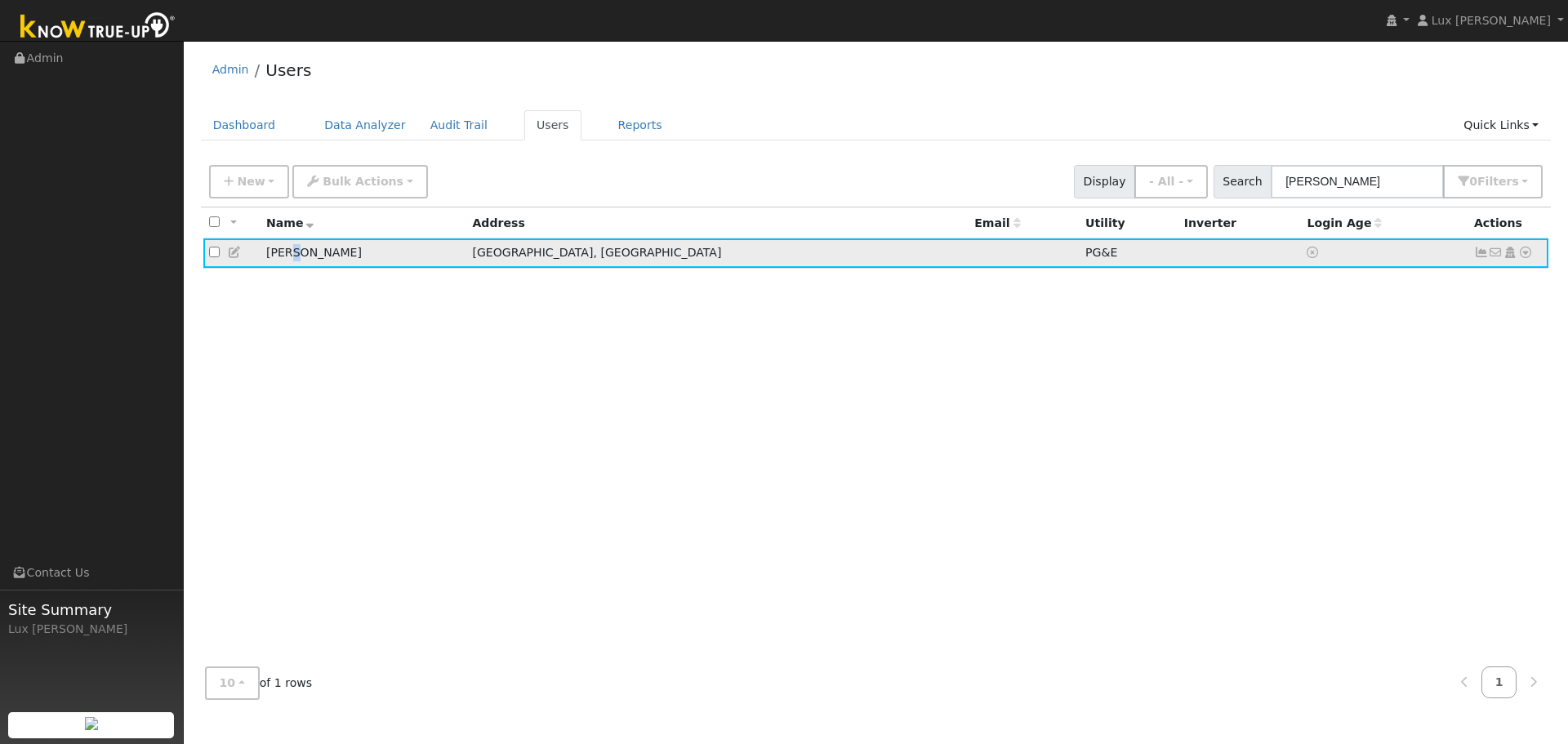
click at [294, 257] on td "[PERSON_NAME]" at bounding box center [364, 254] width 207 height 31
click at [1527, 252] on icon at bounding box center [1525, 252] width 14 height 11
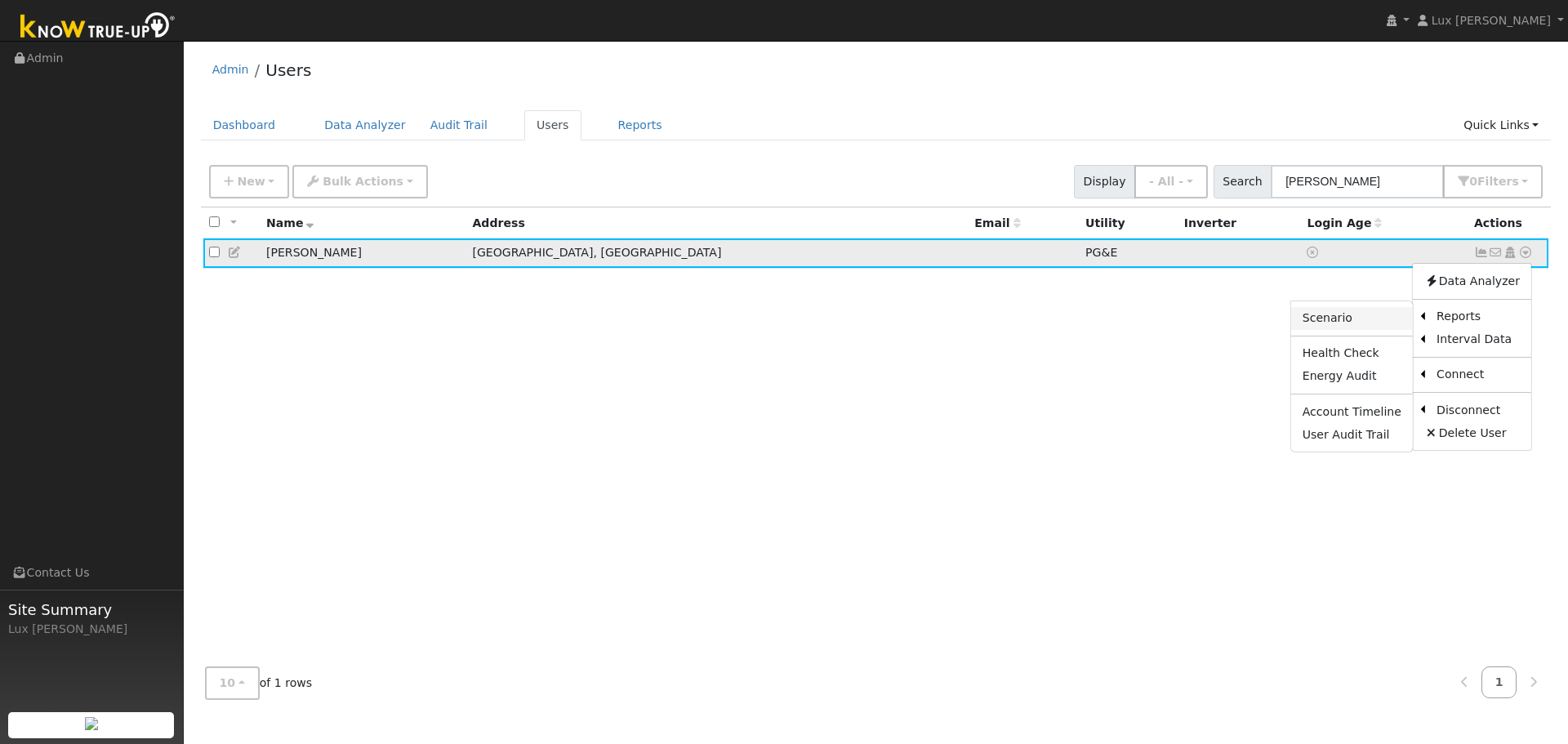
click at [1370, 320] on link "Scenario" at bounding box center [1351, 318] width 121 height 23
